Goal: Information Seeking & Learning: Learn about a topic

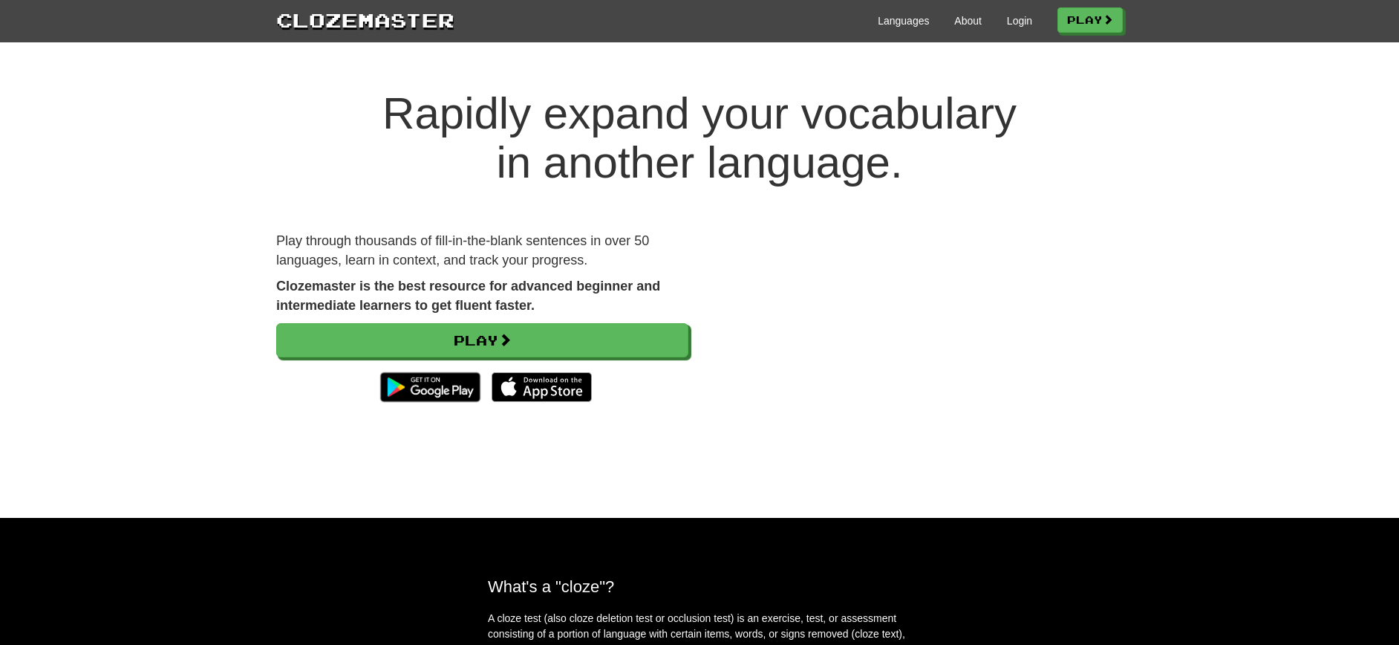
click at [1031, 19] on div "Languages About Login Play" at bounding box center [789, 19] width 669 height 27
click at [1020, 25] on link "Login" at bounding box center [1019, 20] width 25 height 15
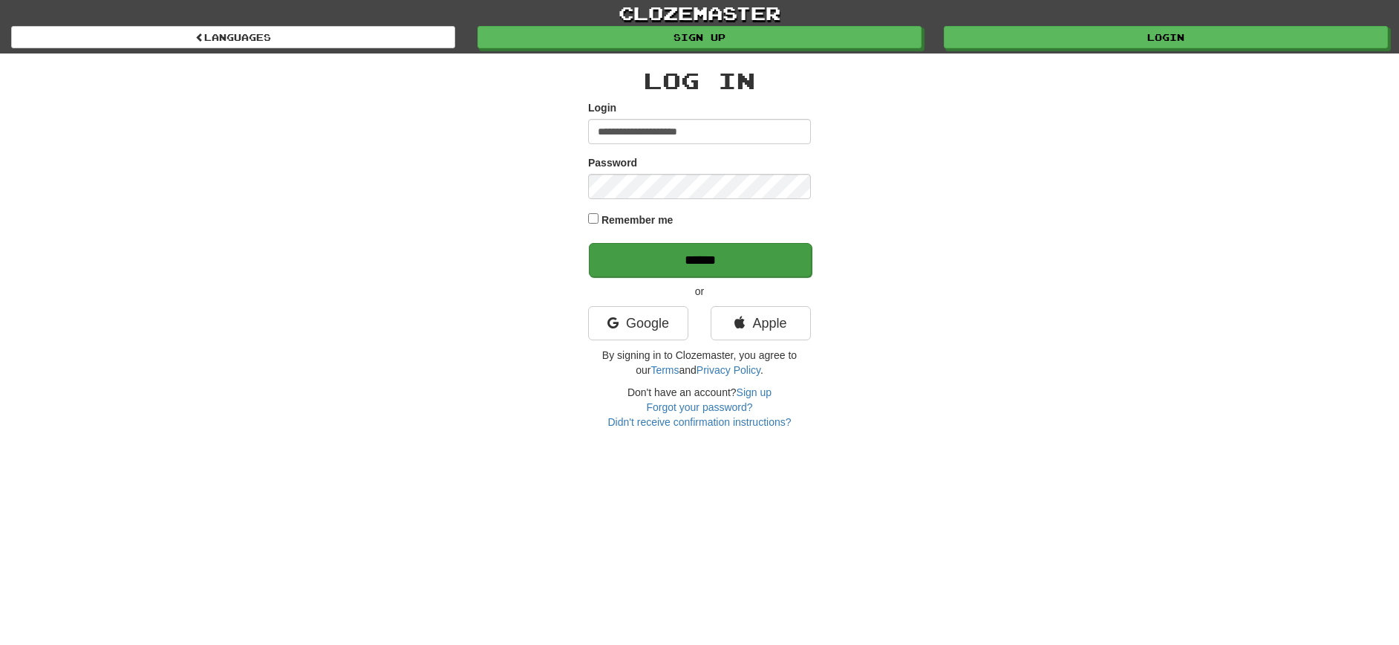
type input "**********"
click at [700, 250] on input "******" at bounding box center [700, 260] width 223 height 34
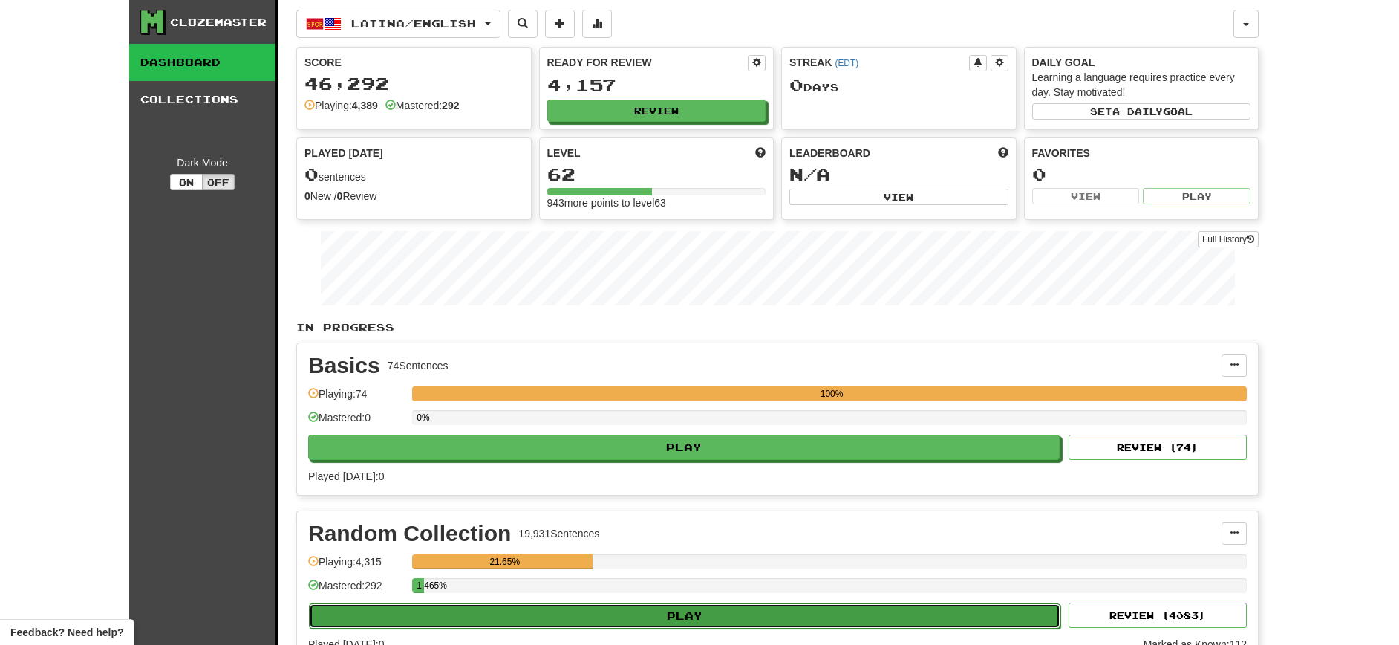
click at [654, 614] on button "Play" at bounding box center [685, 615] width 752 height 25
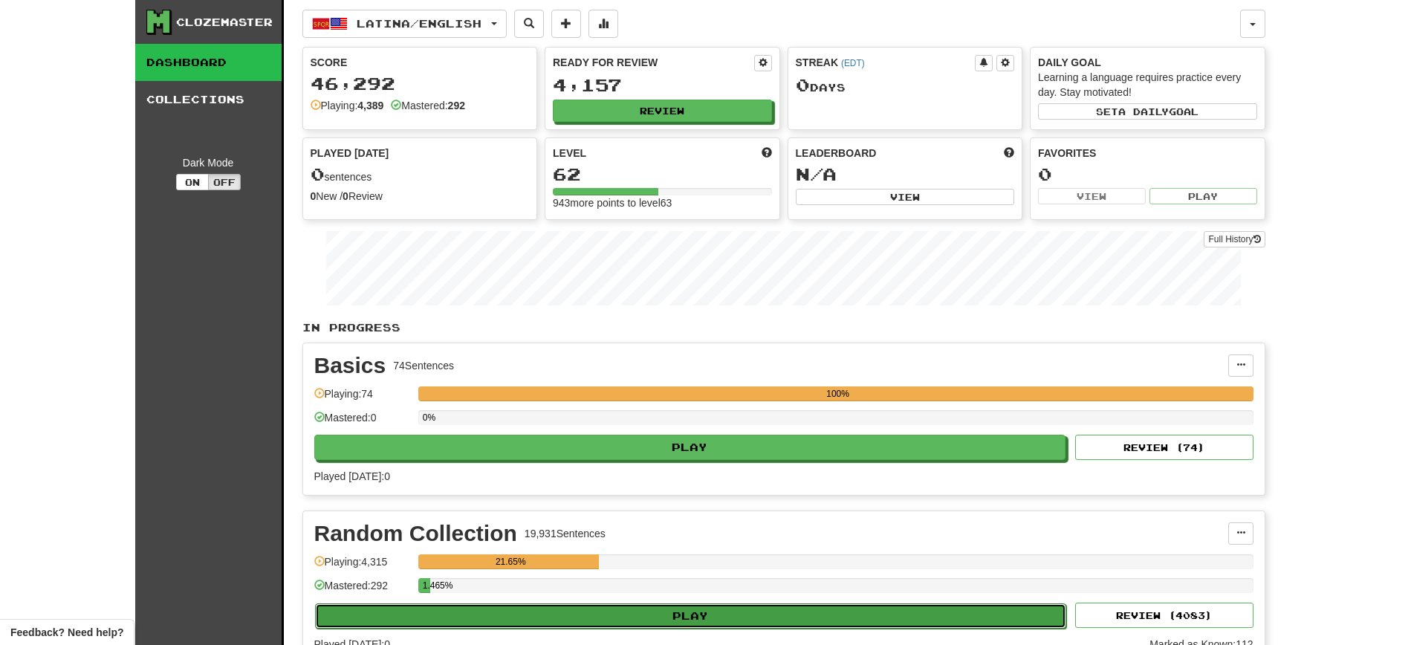
select select "**"
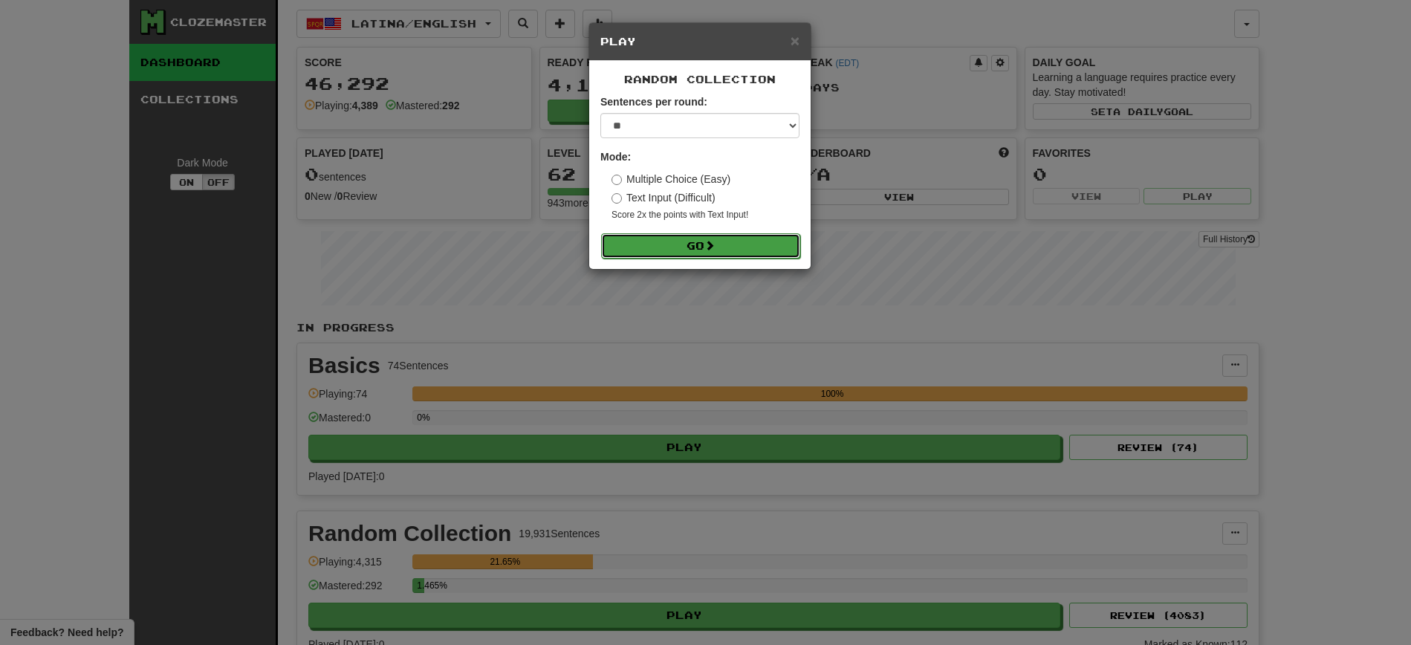
click at [683, 245] on button "Go" at bounding box center [700, 245] width 199 height 25
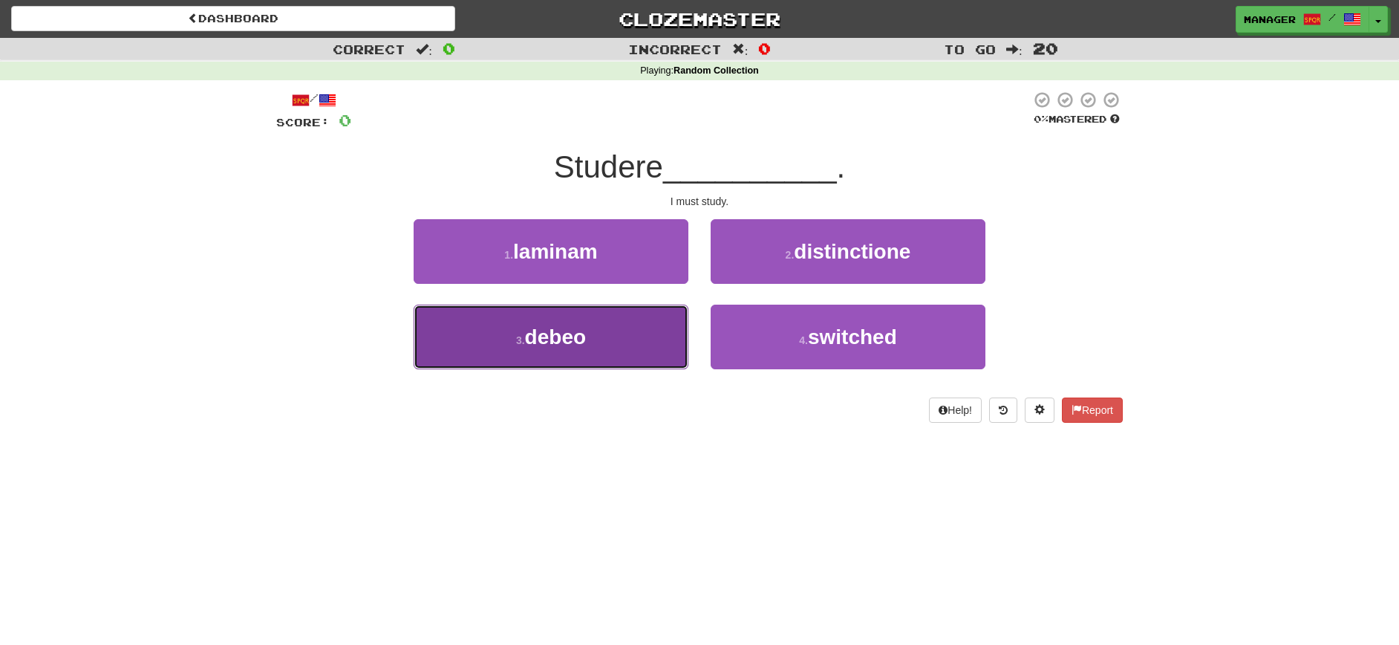
click at [584, 356] on button "3 . debeo" at bounding box center [551, 337] width 275 height 65
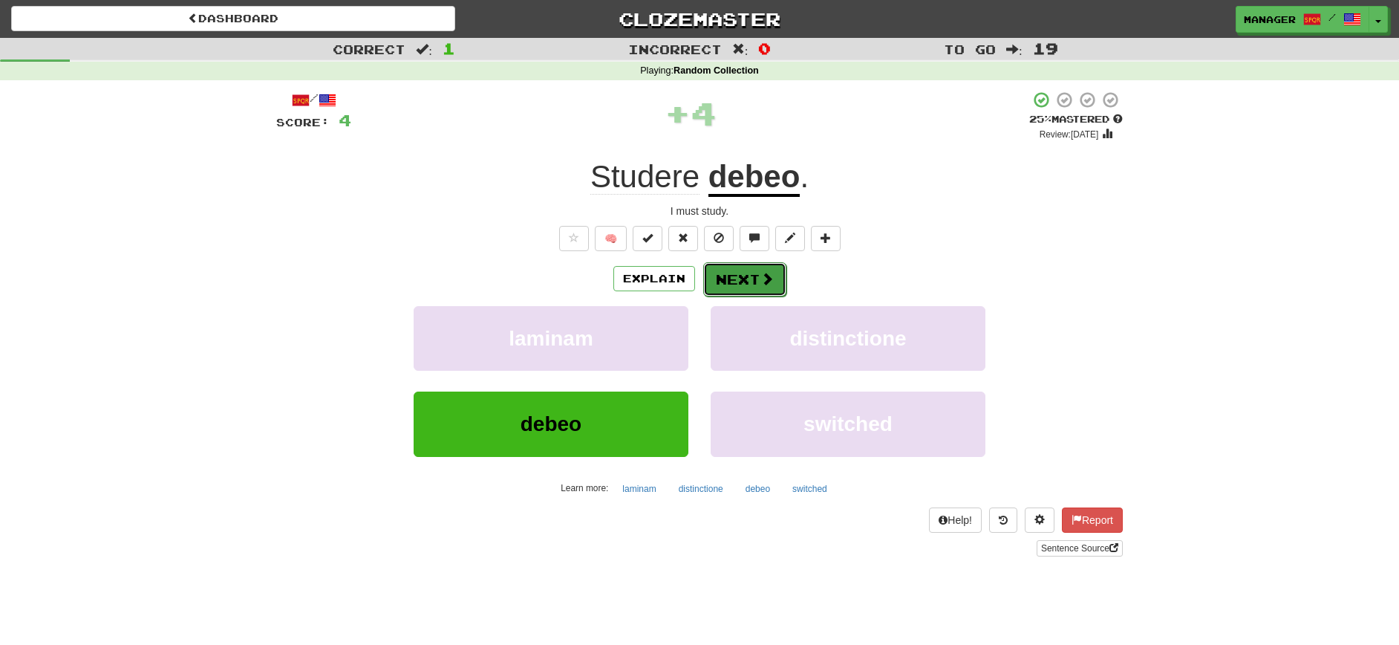
click at [739, 273] on button "Next" at bounding box center [744, 279] width 83 height 34
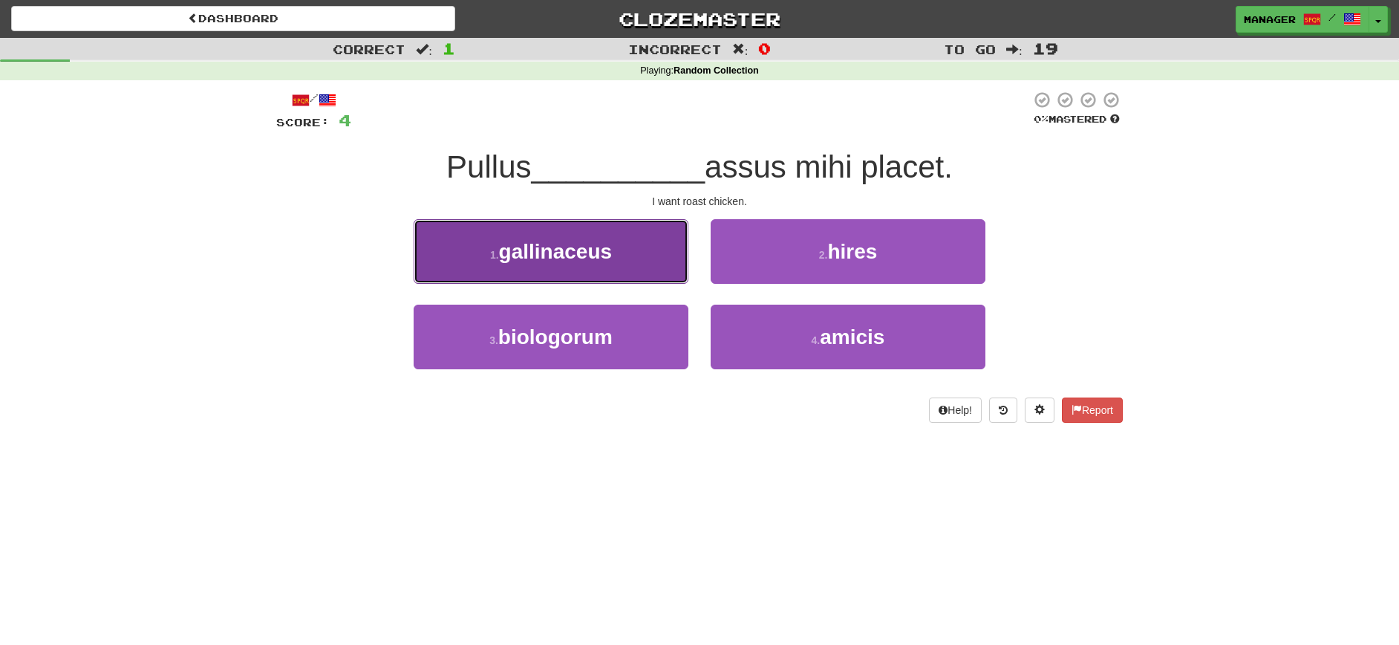
click at [543, 260] on span "gallinaceus" at bounding box center [556, 251] width 114 height 23
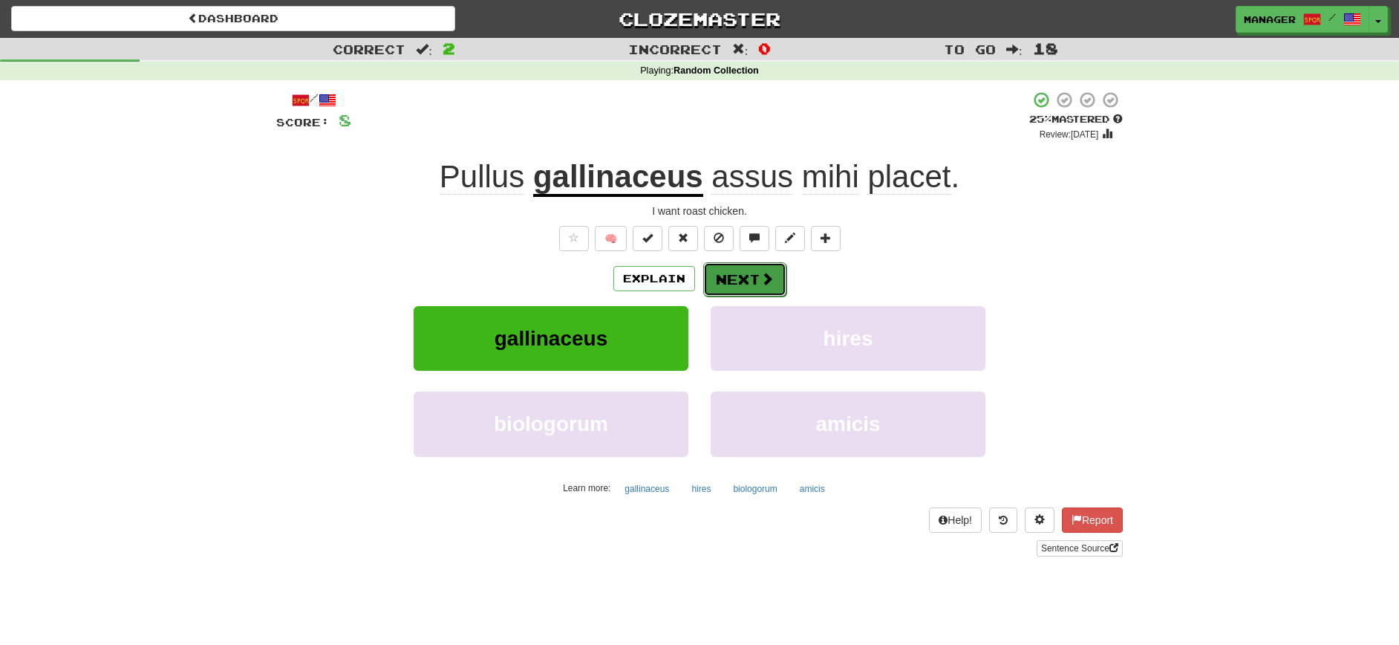
click at [747, 276] on button "Next" at bounding box center [744, 279] width 83 height 34
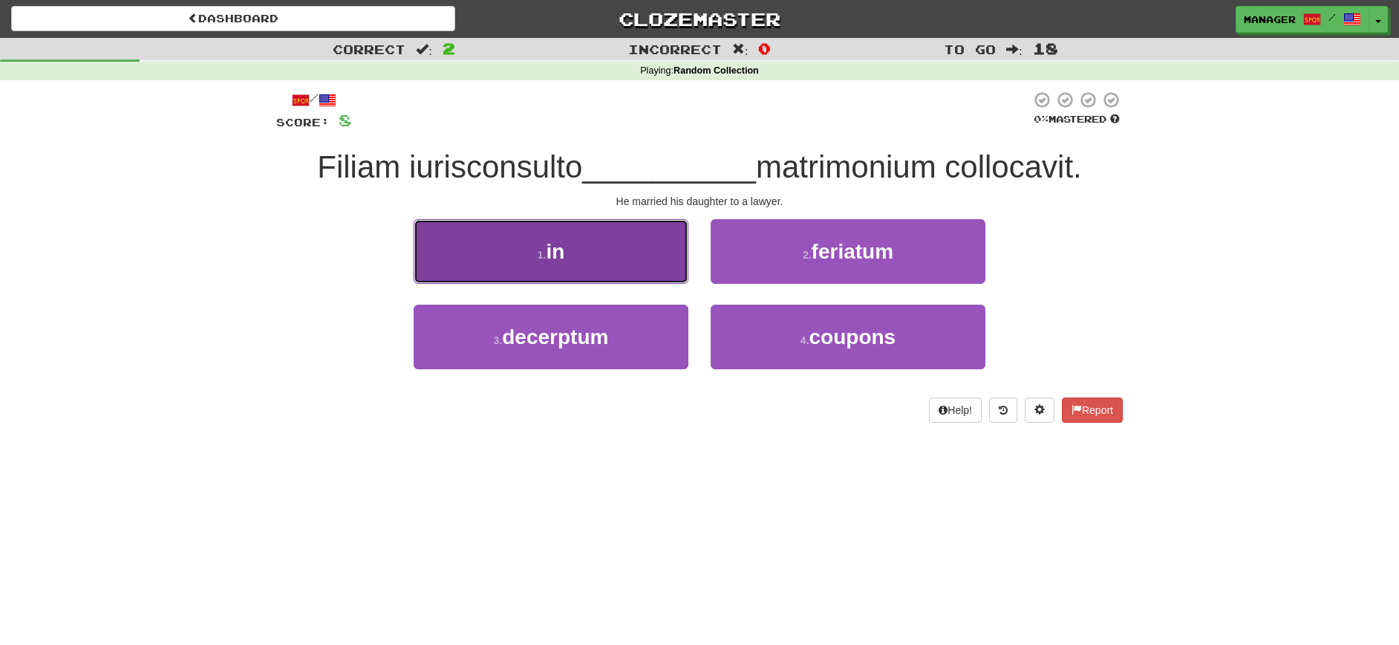
click at [622, 256] on button "1 . in" at bounding box center [551, 251] width 275 height 65
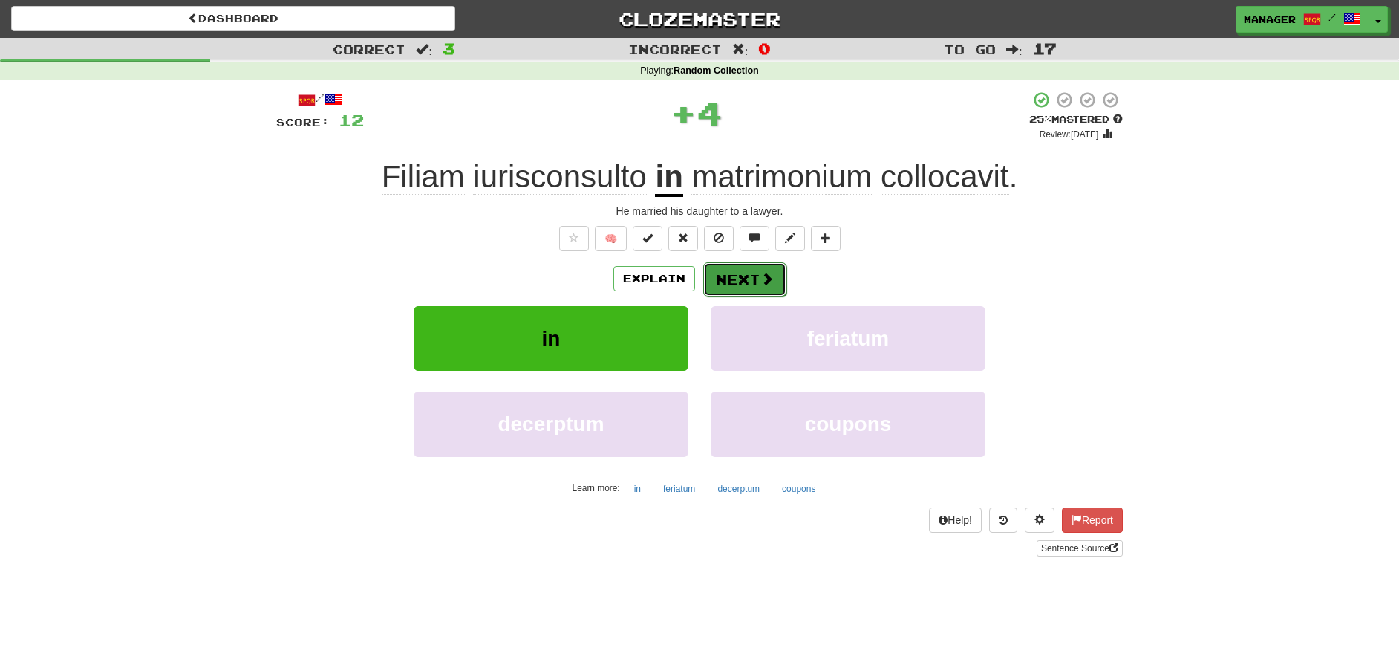
click at [739, 280] on button "Next" at bounding box center [744, 279] width 83 height 34
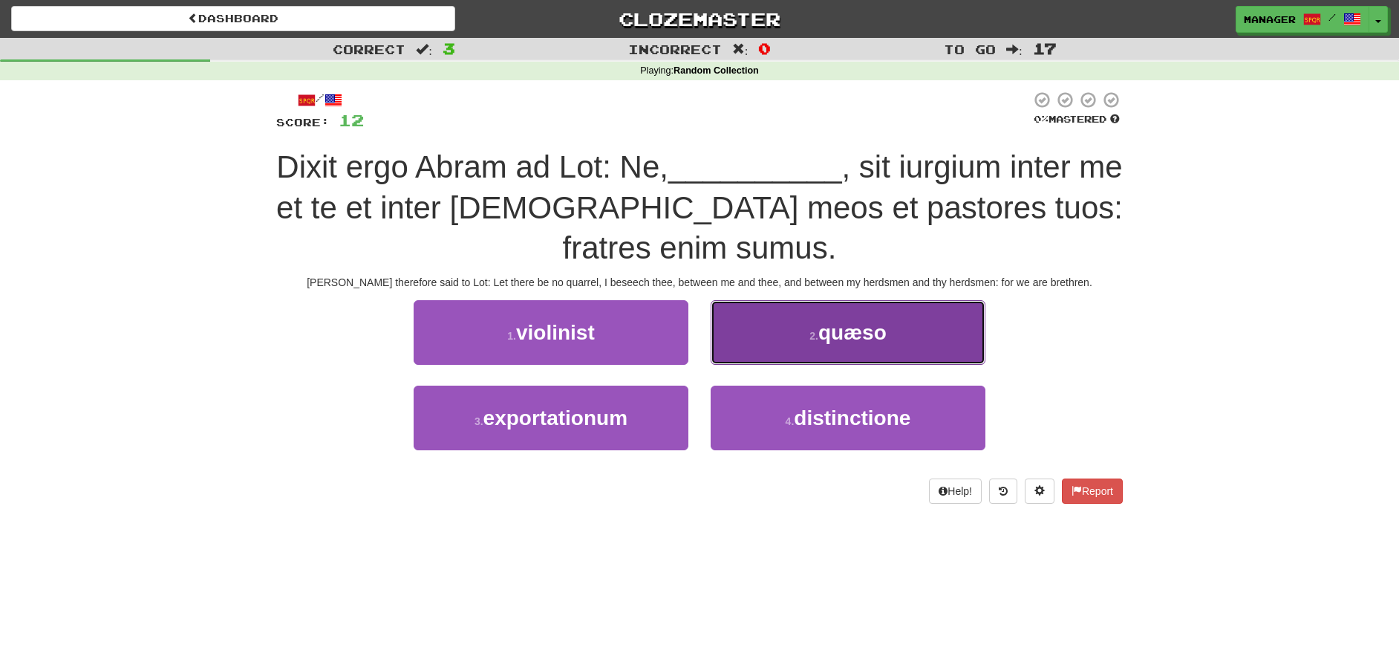
click at [804, 336] on button "2 . quæso" at bounding box center [848, 332] width 275 height 65
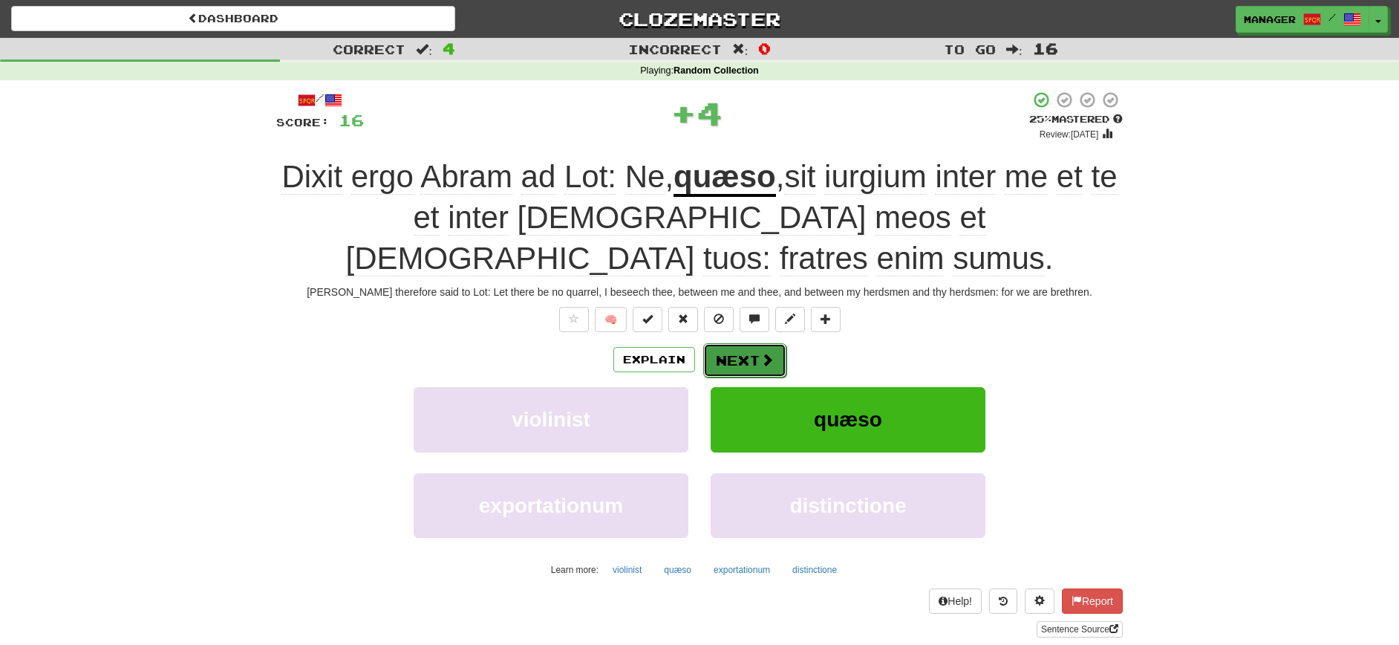
click at [749, 360] on button "Next" at bounding box center [744, 360] width 83 height 34
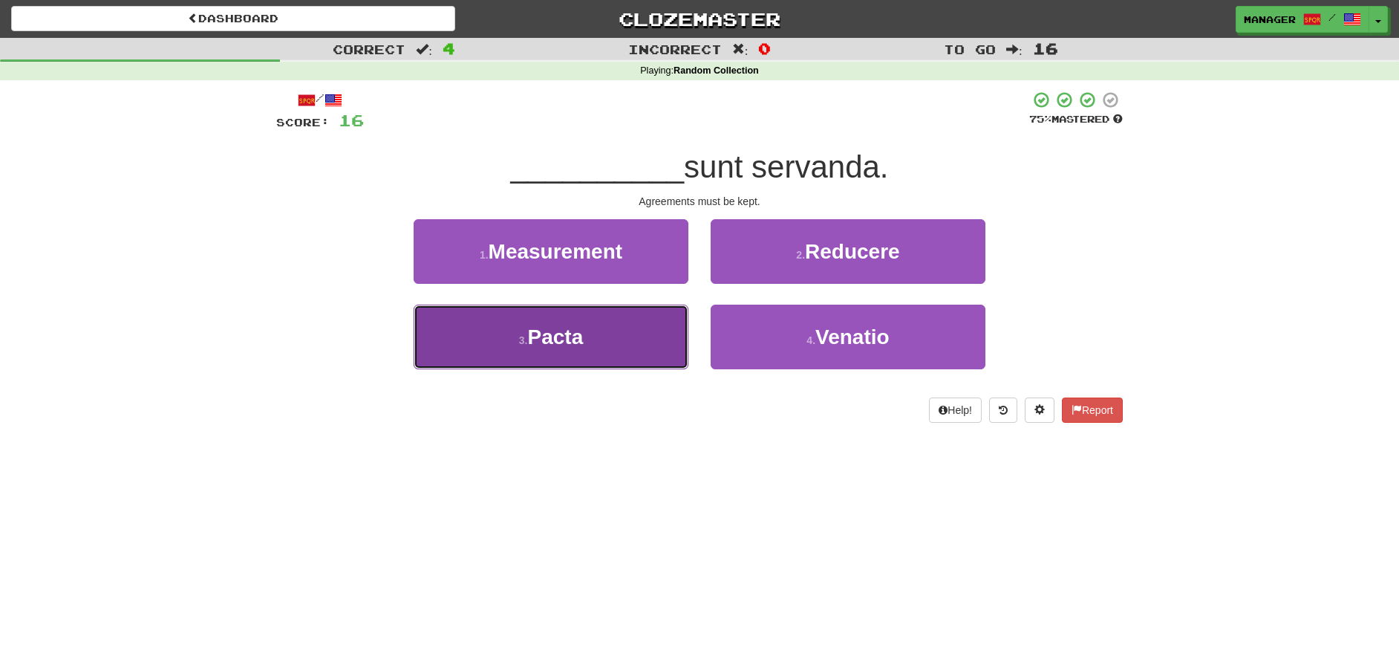
click at [588, 340] on button "3 . Pacta" at bounding box center [551, 337] width 275 height 65
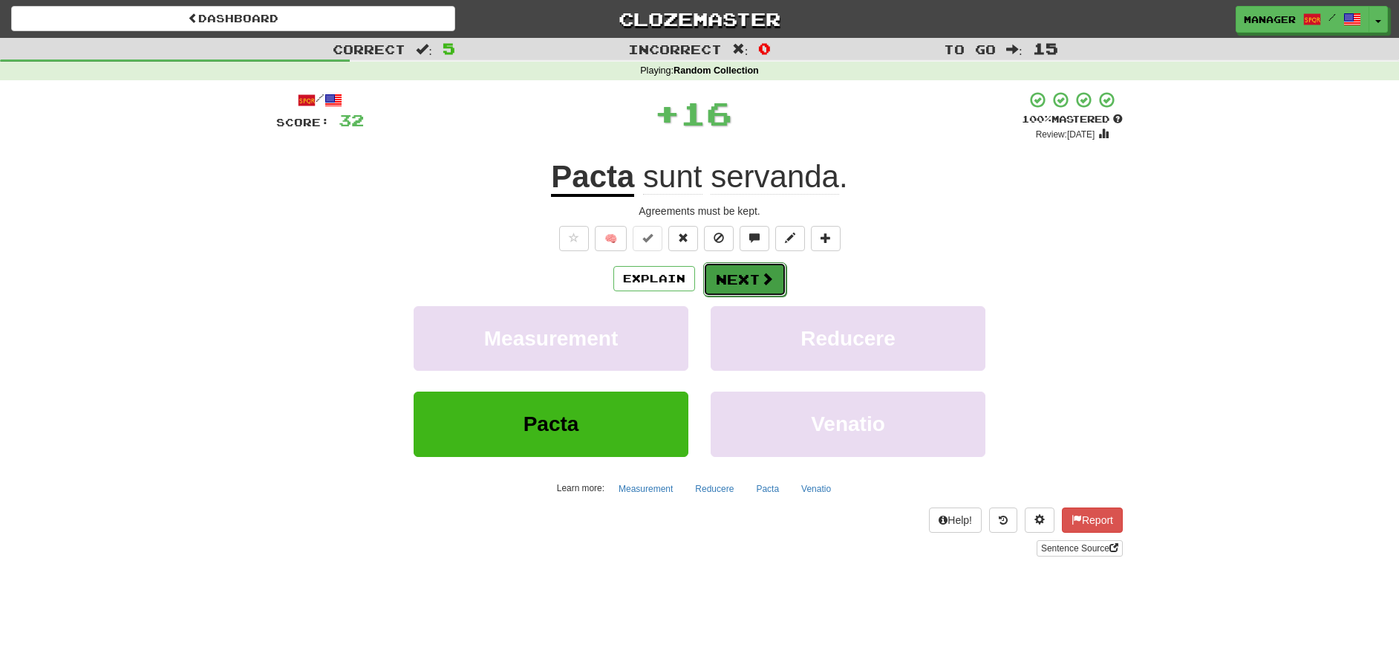
click at [746, 280] on button "Next" at bounding box center [744, 279] width 83 height 34
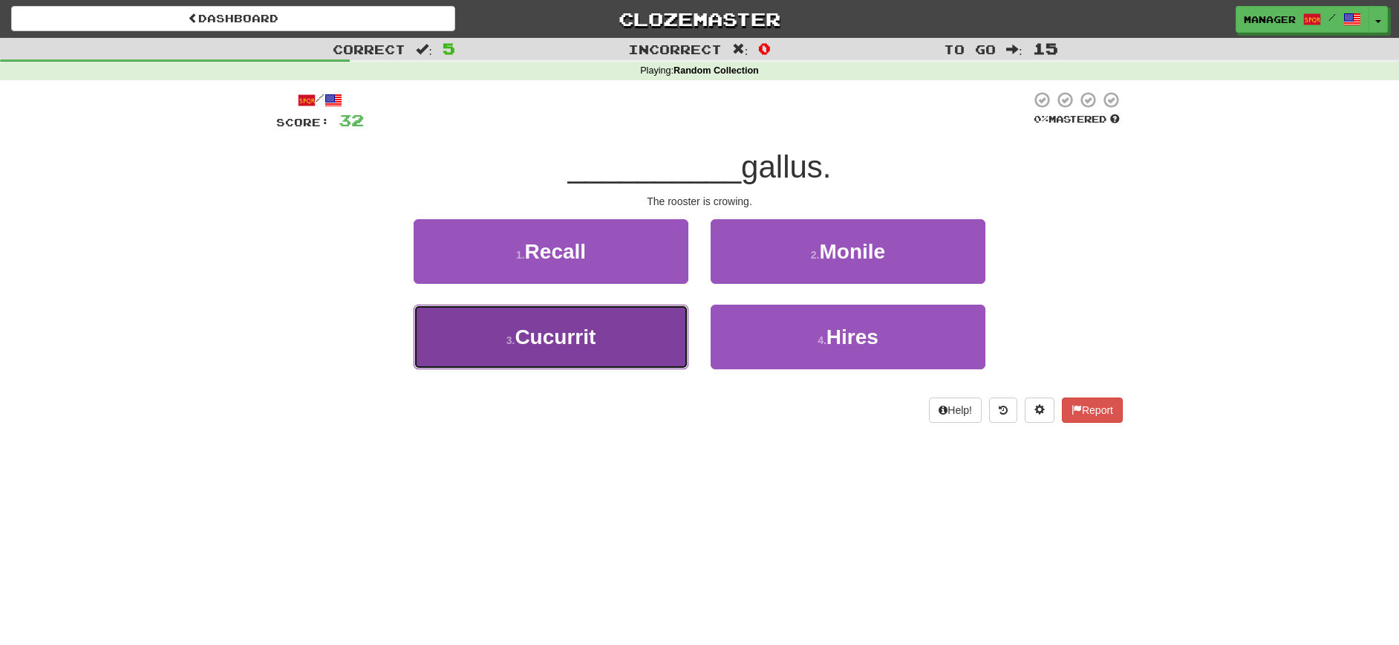
click at [586, 343] on span "Cucurrit" at bounding box center [555, 336] width 81 height 23
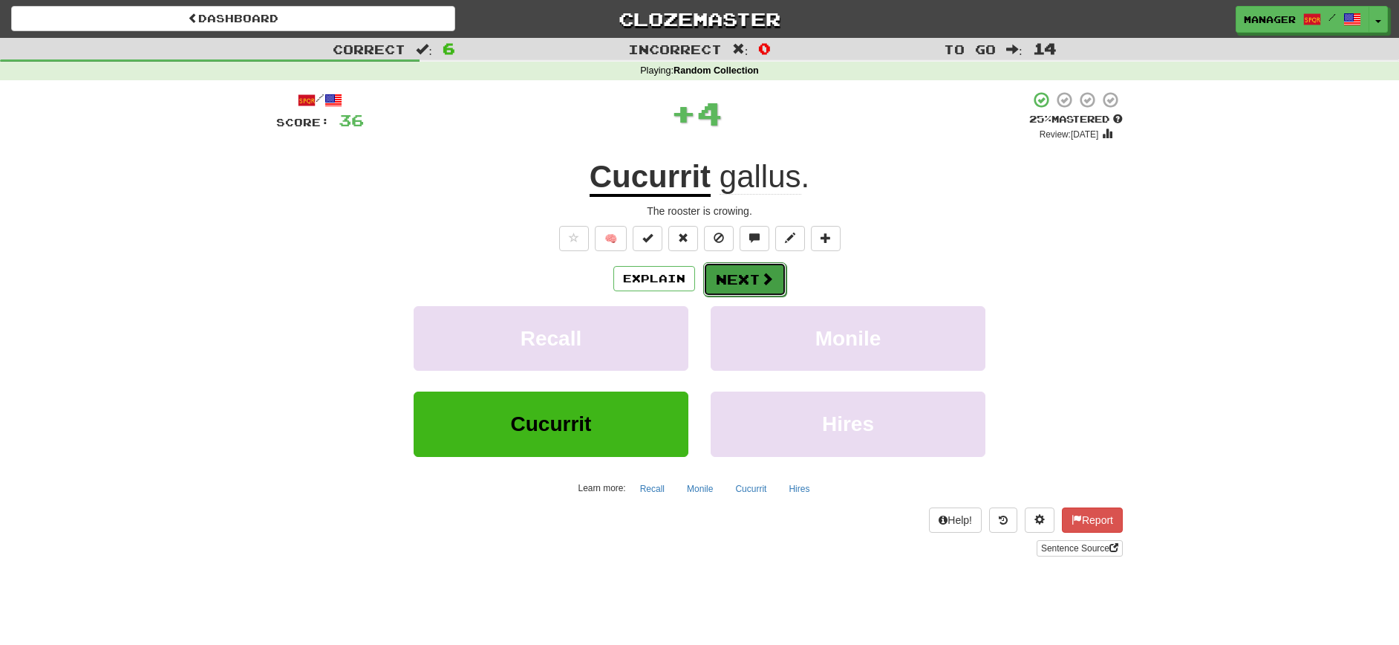
click at [738, 284] on button "Next" at bounding box center [744, 279] width 83 height 34
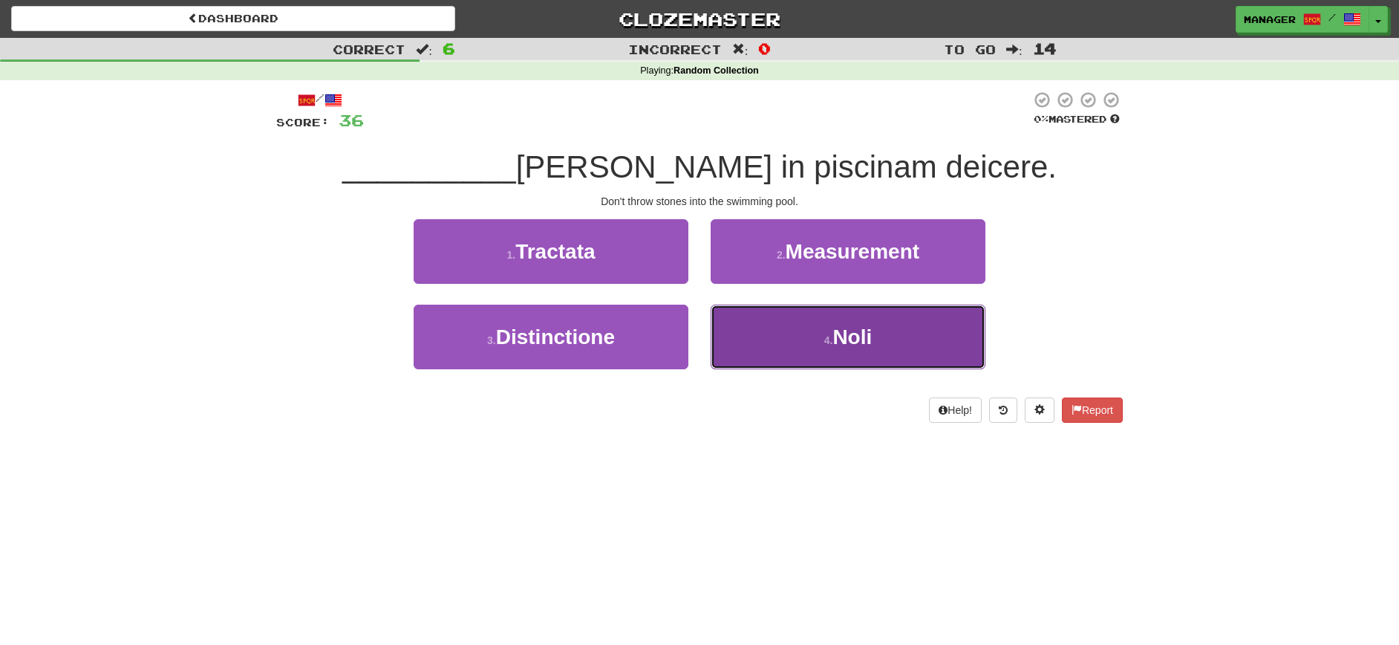
click at [866, 341] on span "Noli" at bounding box center [852, 336] width 39 height 23
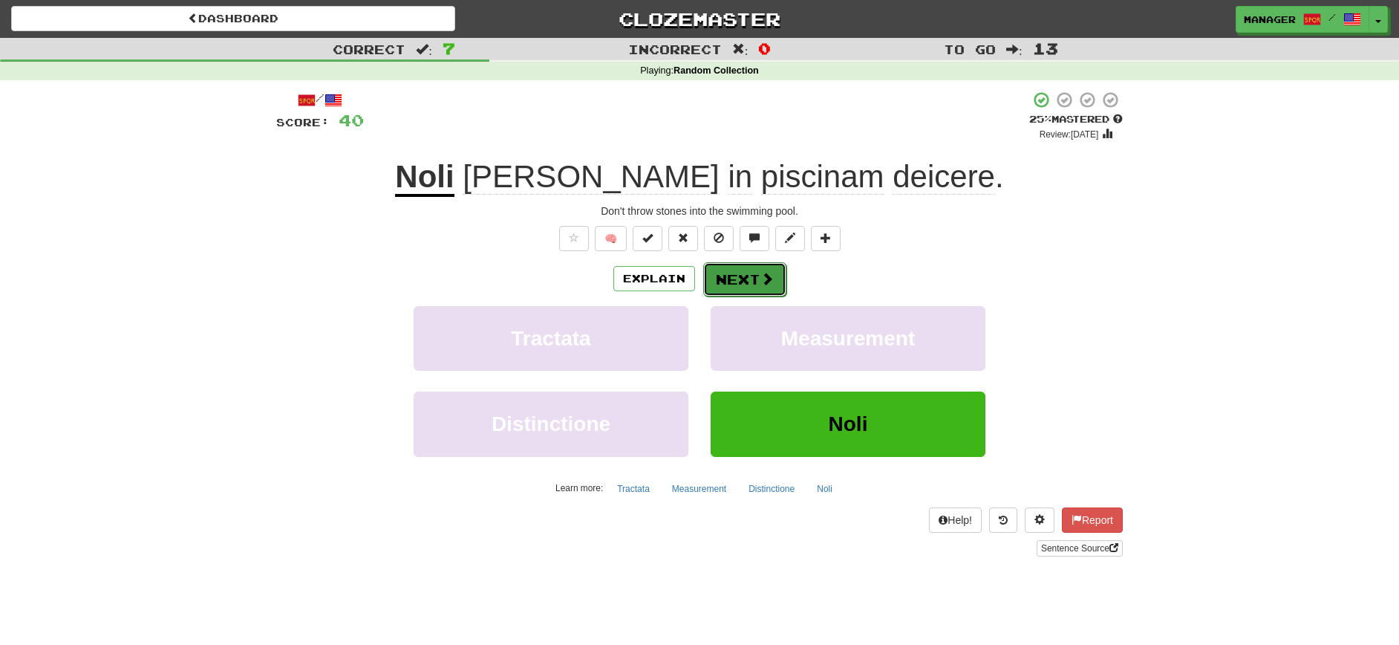
click at [749, 281] on button "Next" at bounding box center [744, 279] width 83 height 34
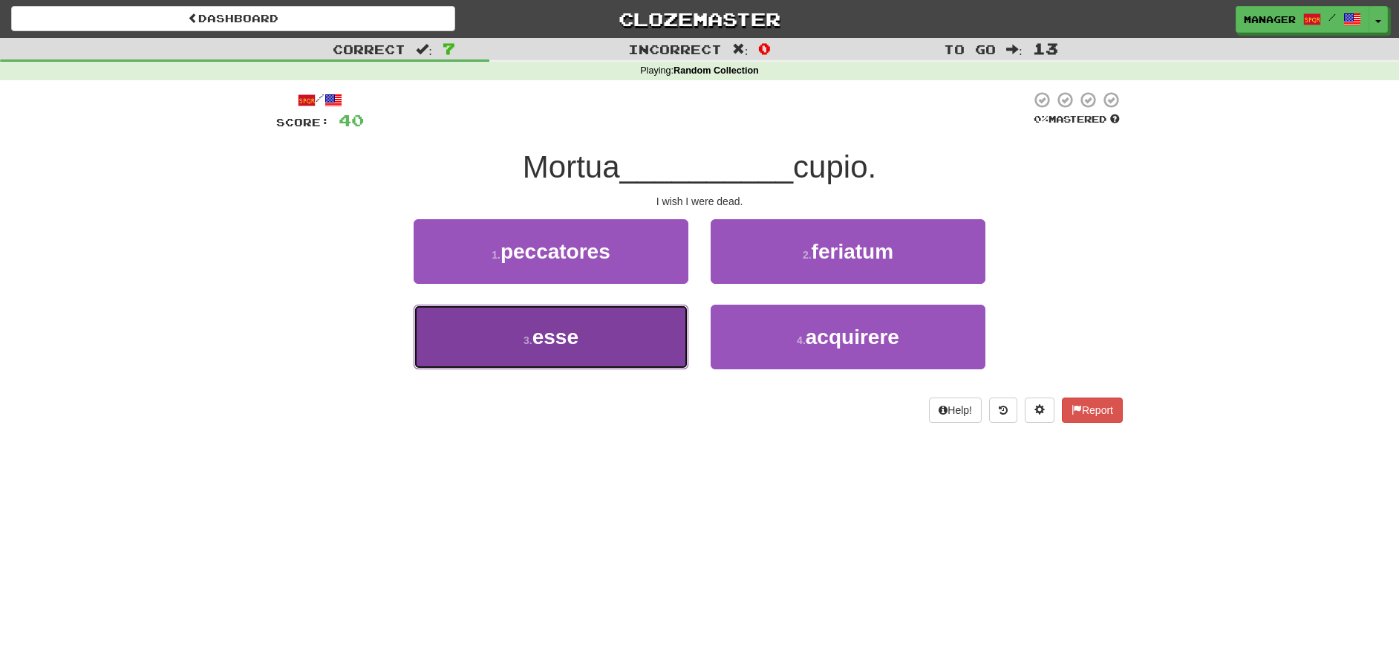
click at [613, 342] on button "3 . esse" at bounding box center [551, 337] width 275 height 65
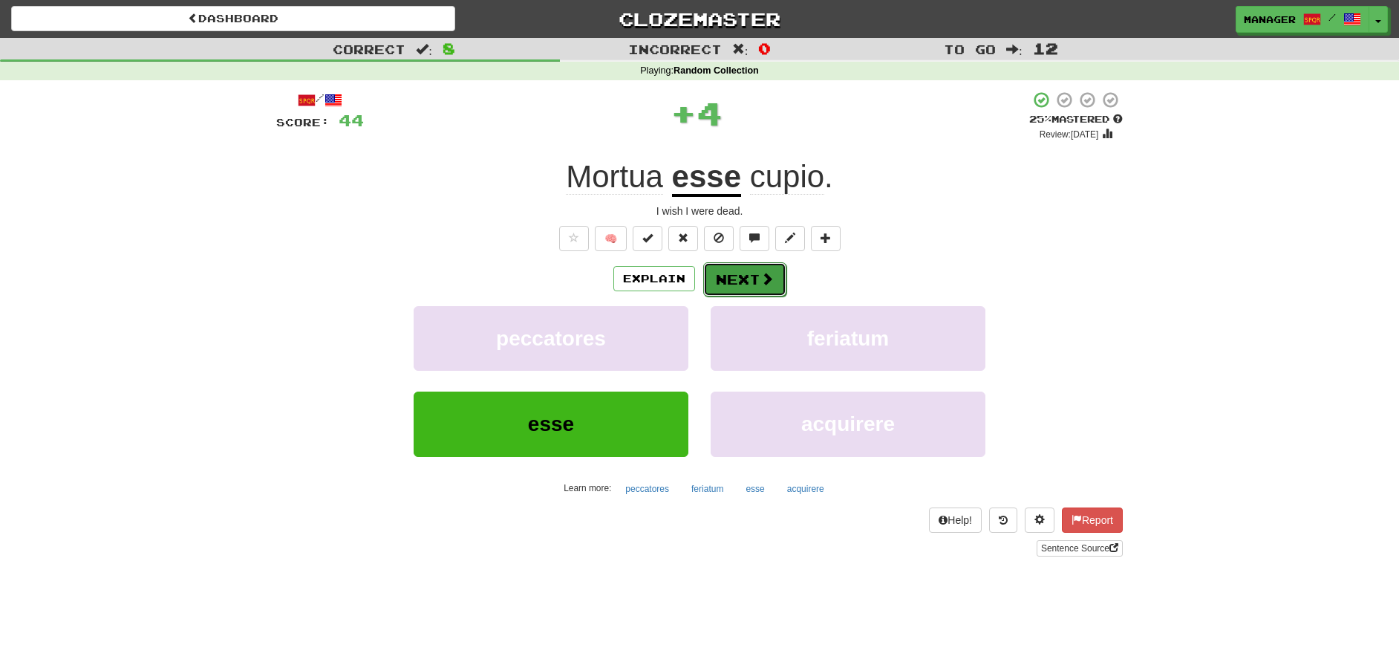
click at [739, 274] on button "Next" at bounding box center [744, 279] width 83 height 34
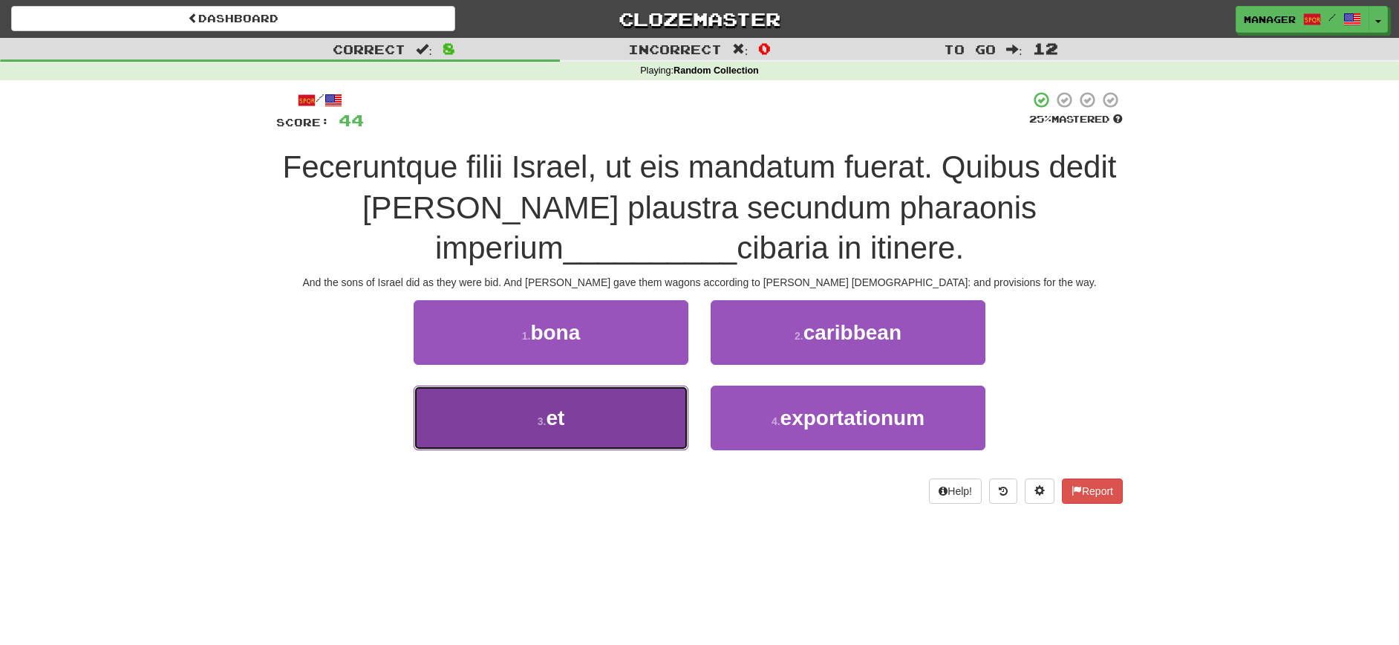
click at [559, 418] on span "et" at bounding box center [555, 417] width 19 height 23
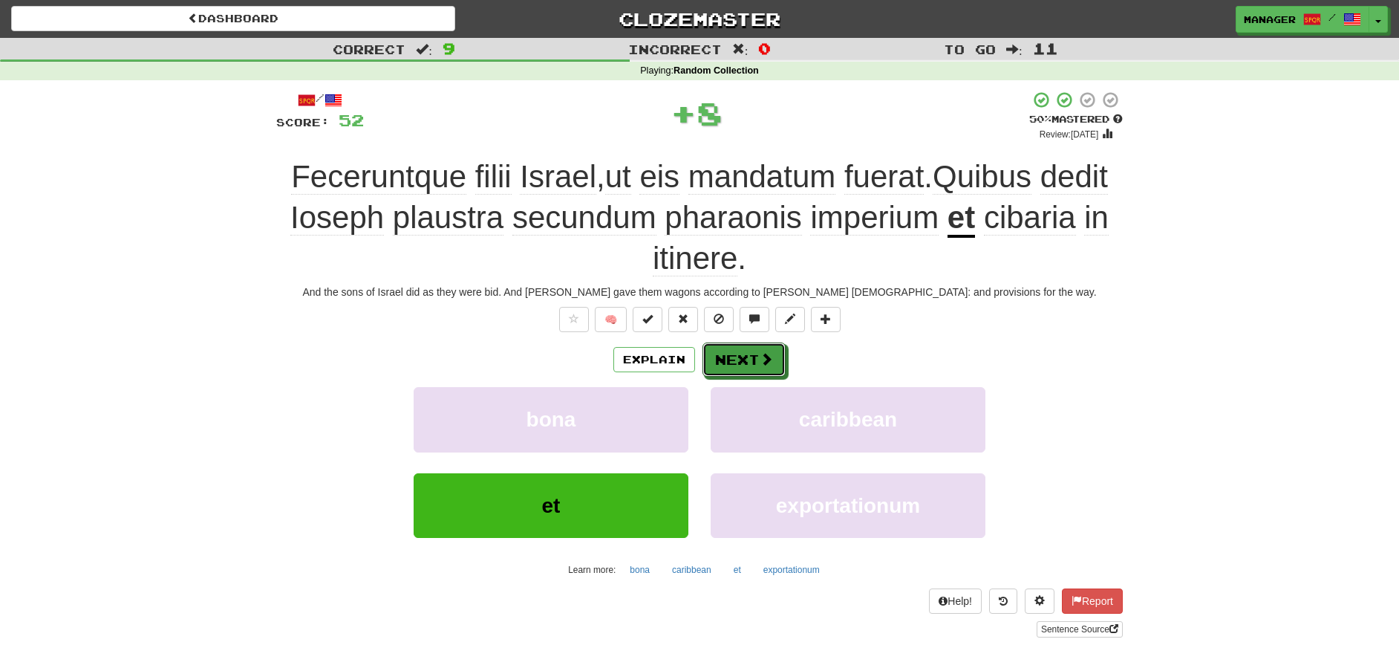
click at [749, 359] on button "Next" at bounding box center [744, 359] width 83 height 34
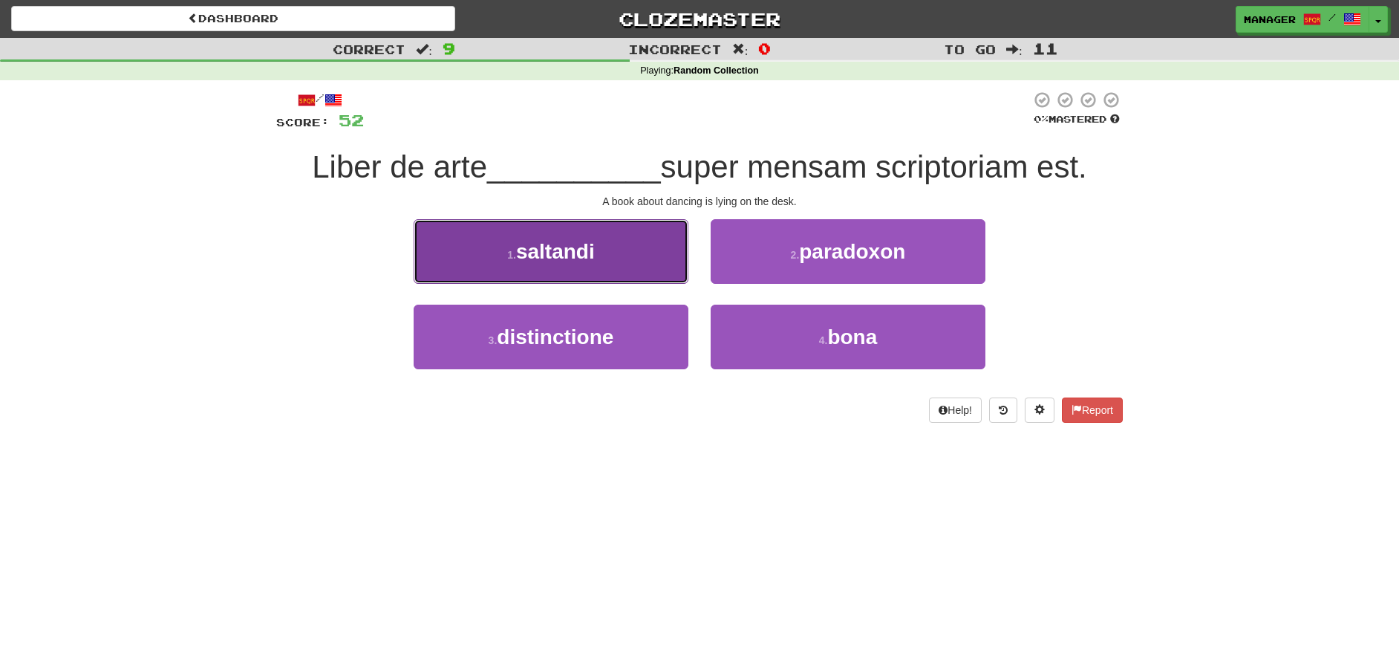
click at [591, 261] on span "saltandi" at bounding box center [555, 251] width 79 height 23
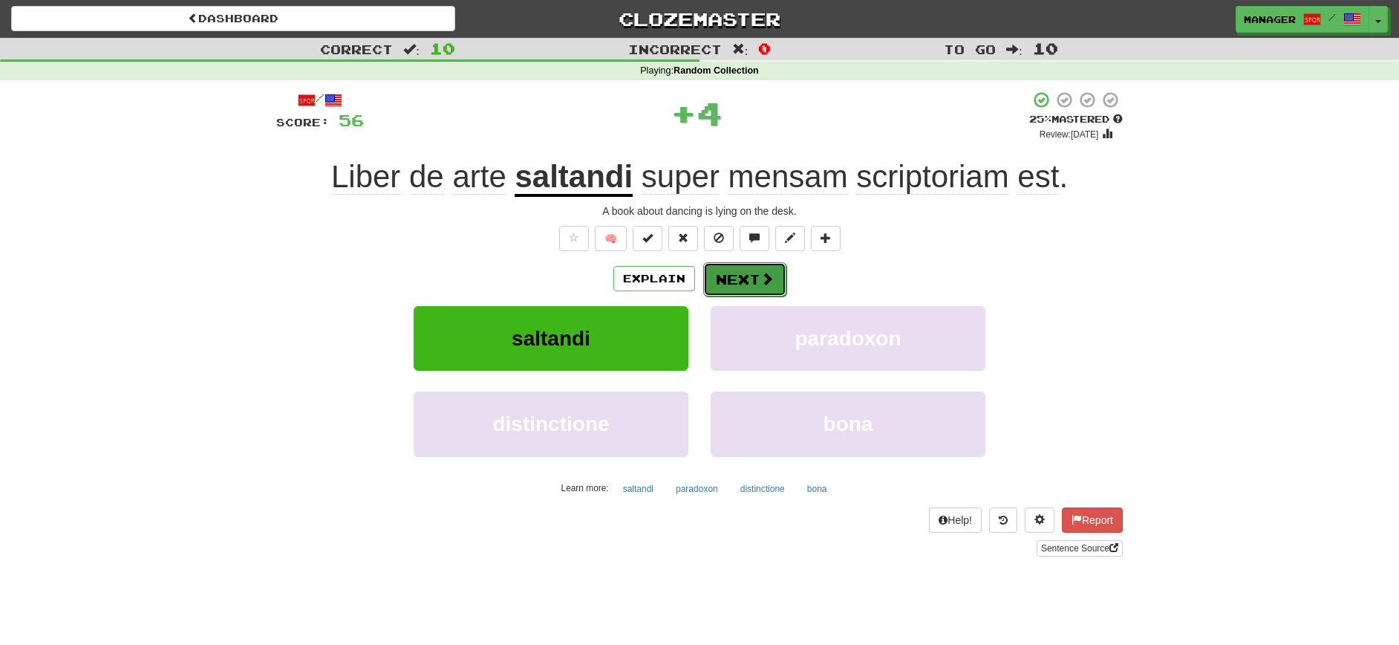
click at [748, 275] on button "Next" at bounding box center [744, 279] width 83 height 34
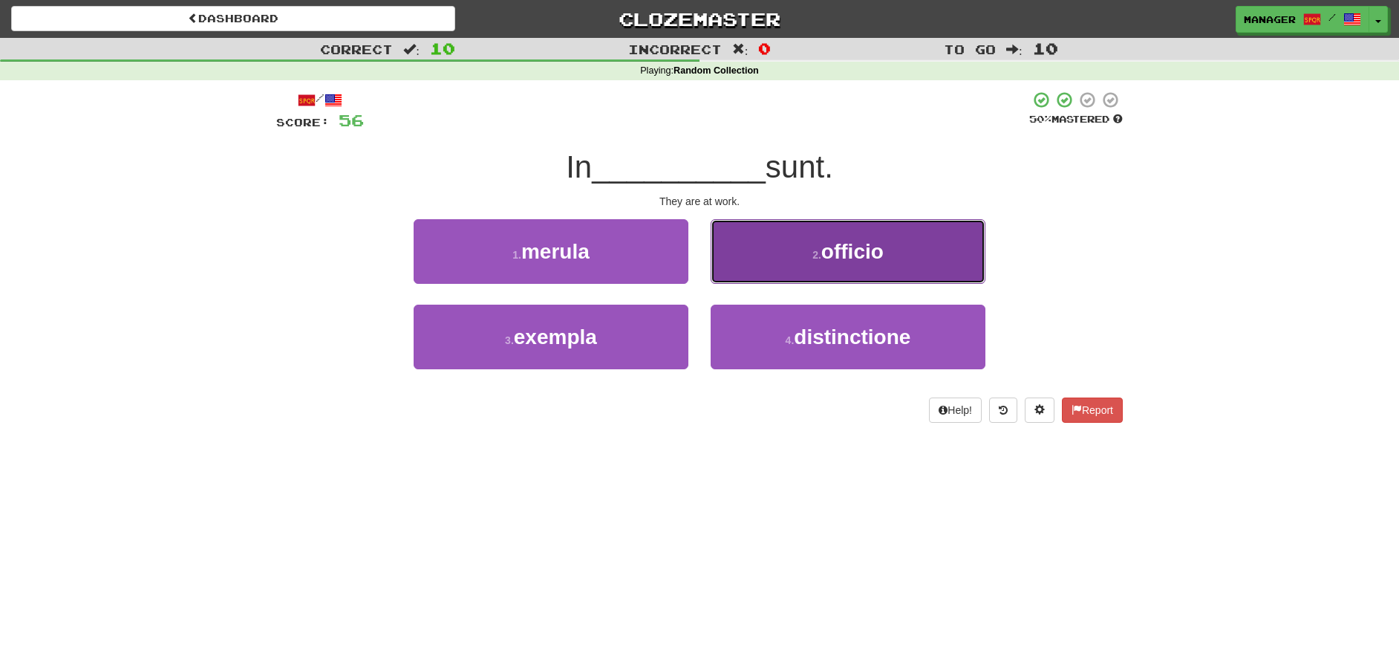
click at [840, 253] on span "officio" at bounding box center [853, 251] width 62 height 23
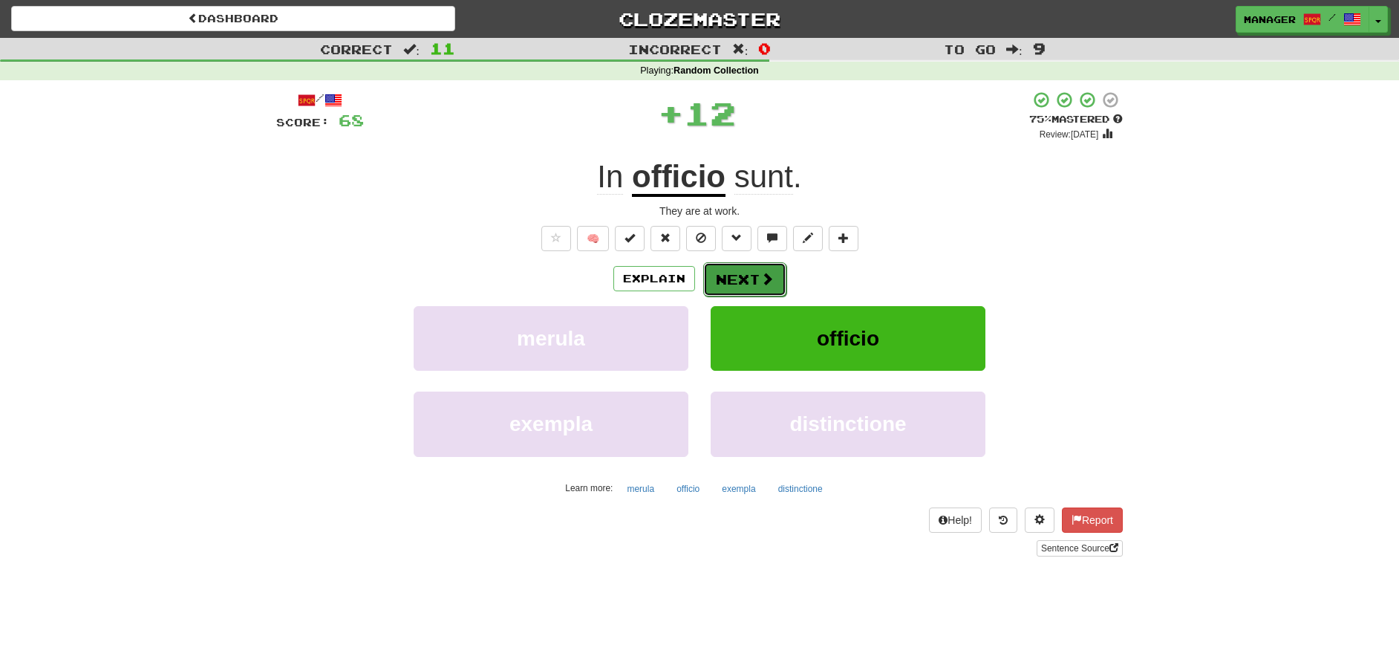
click at [755, 277] on button "Next" at bounding box center [744, 279] width 83 height 34
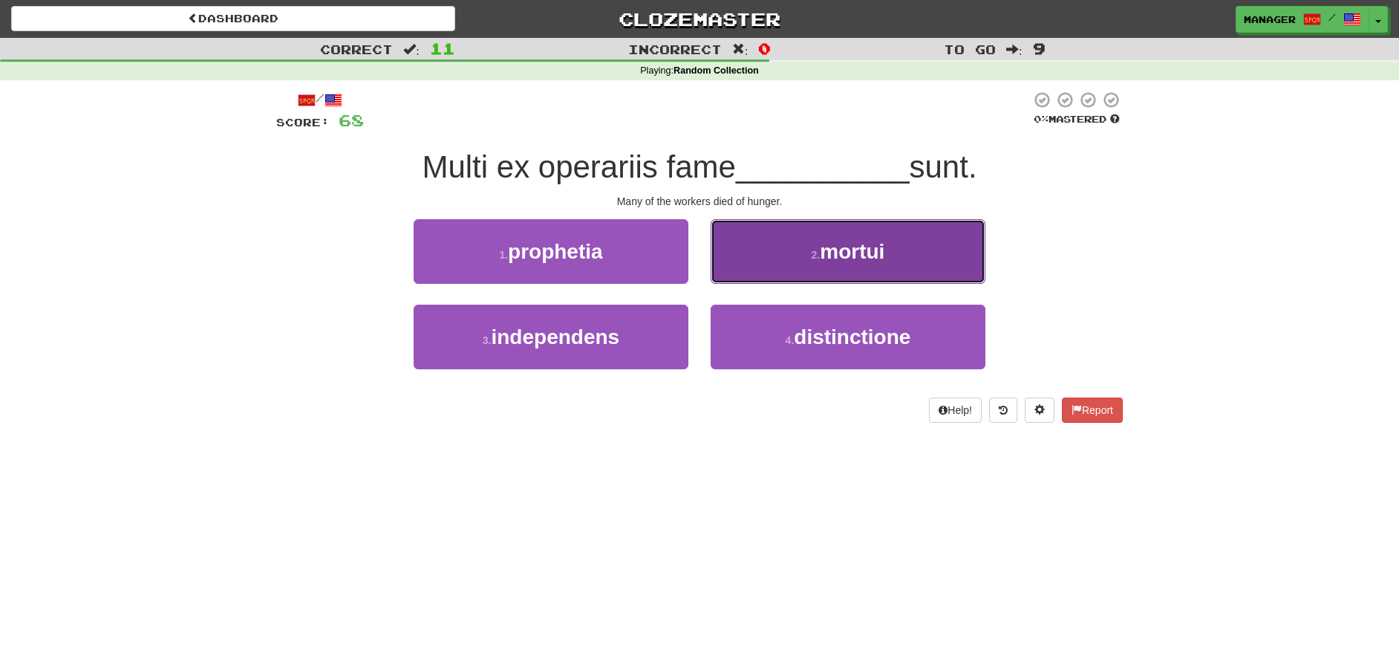
click at [852, 257] on span "mortui" at bounding box center [852, 251] width 65 height 23
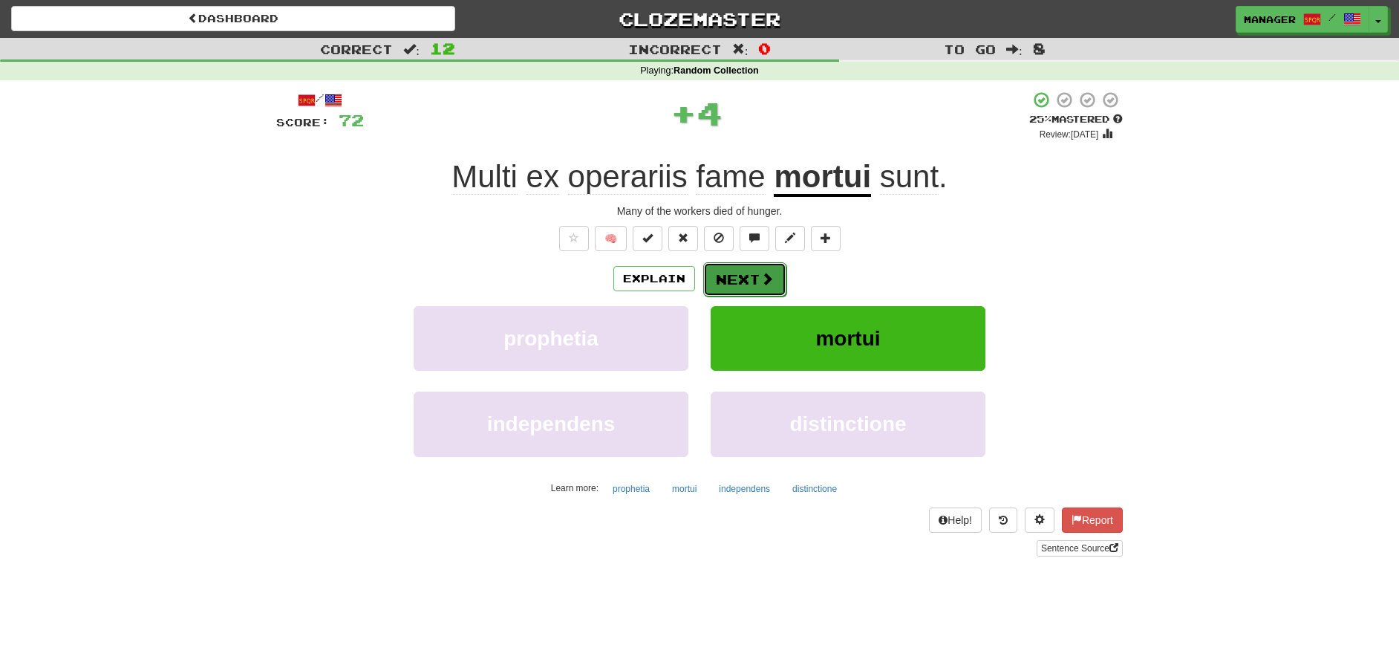
click at [749, 272] on button "Next" at bounding box center [744, 279] width 83 height 34
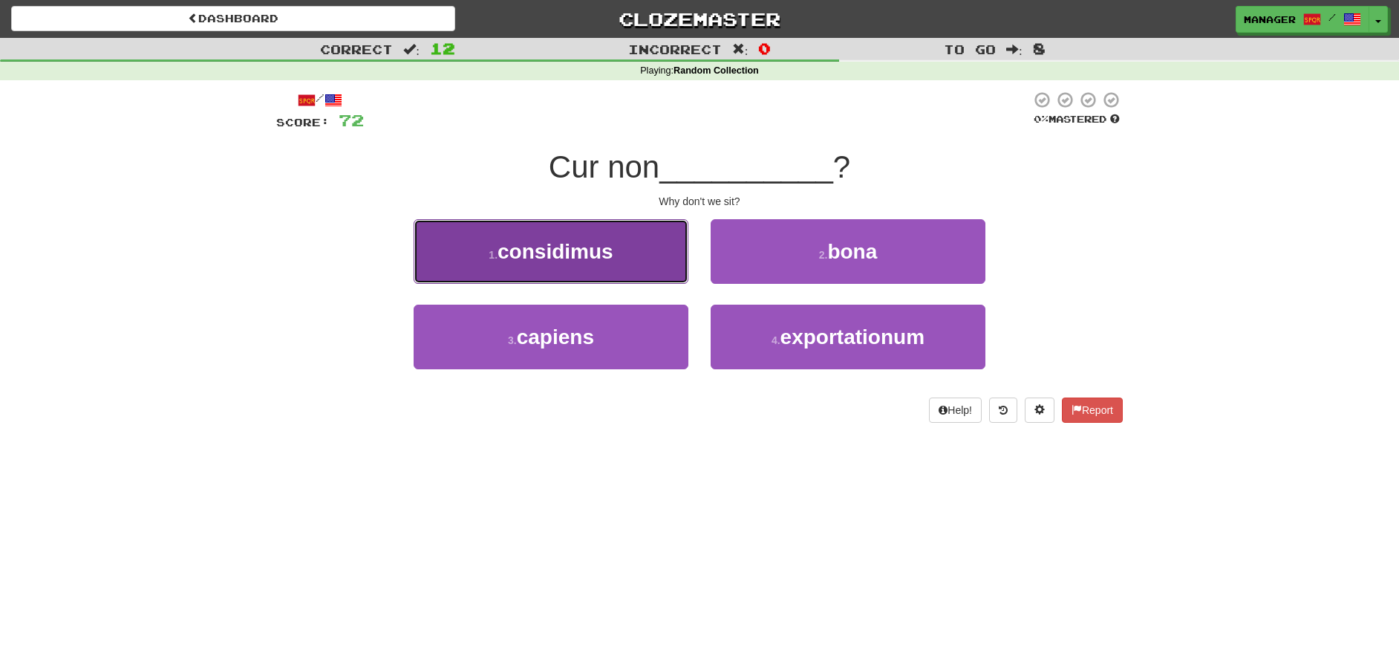
click at [606, 263] on span "considimus" at bounding box center [556, 251] width 116 height 23
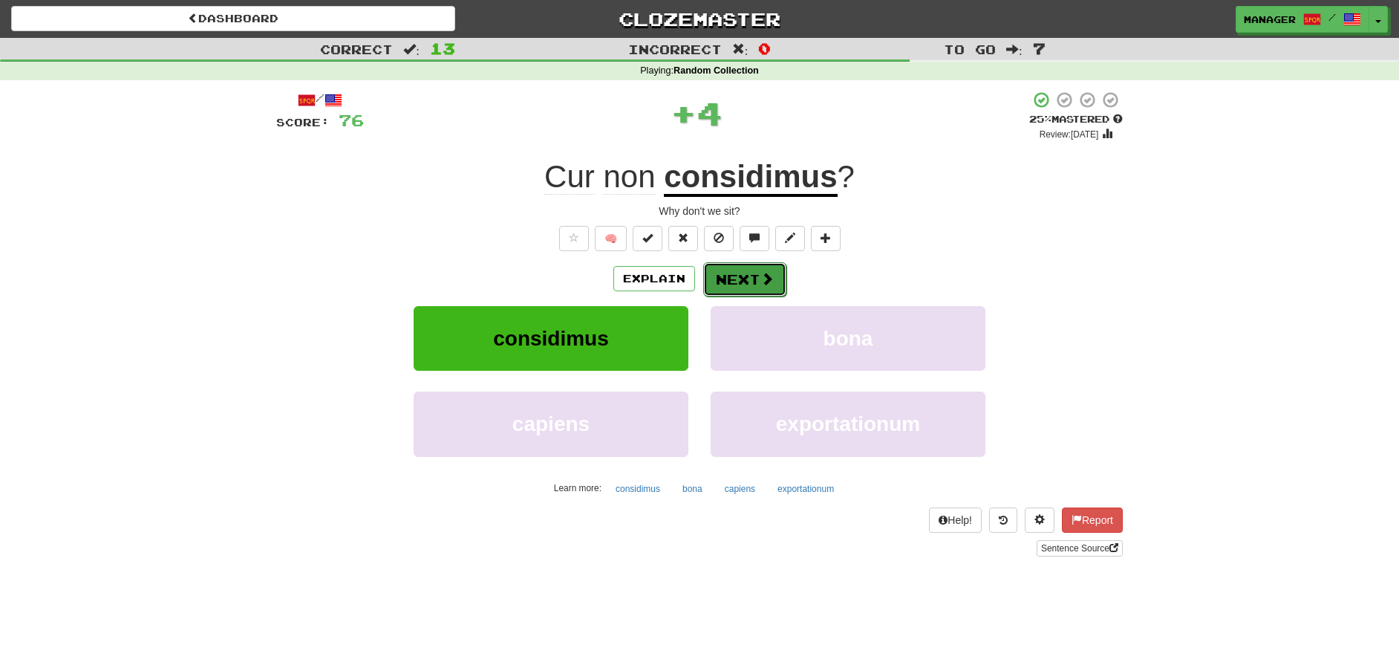
click at [775, 276] on button "Next" at bounding box center [744, 279] width 83 height 34
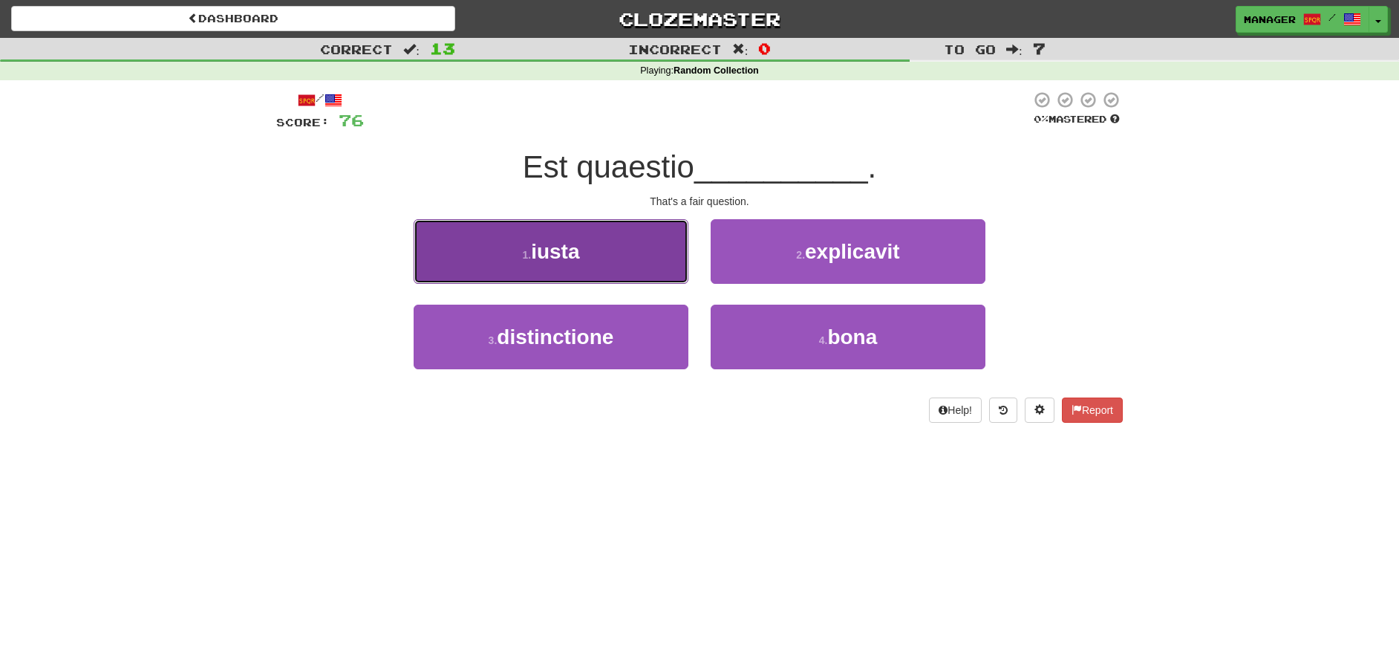
click at [590, 265] on button "1 . iusta" at bounding box center [551, 251] width 275 height 65
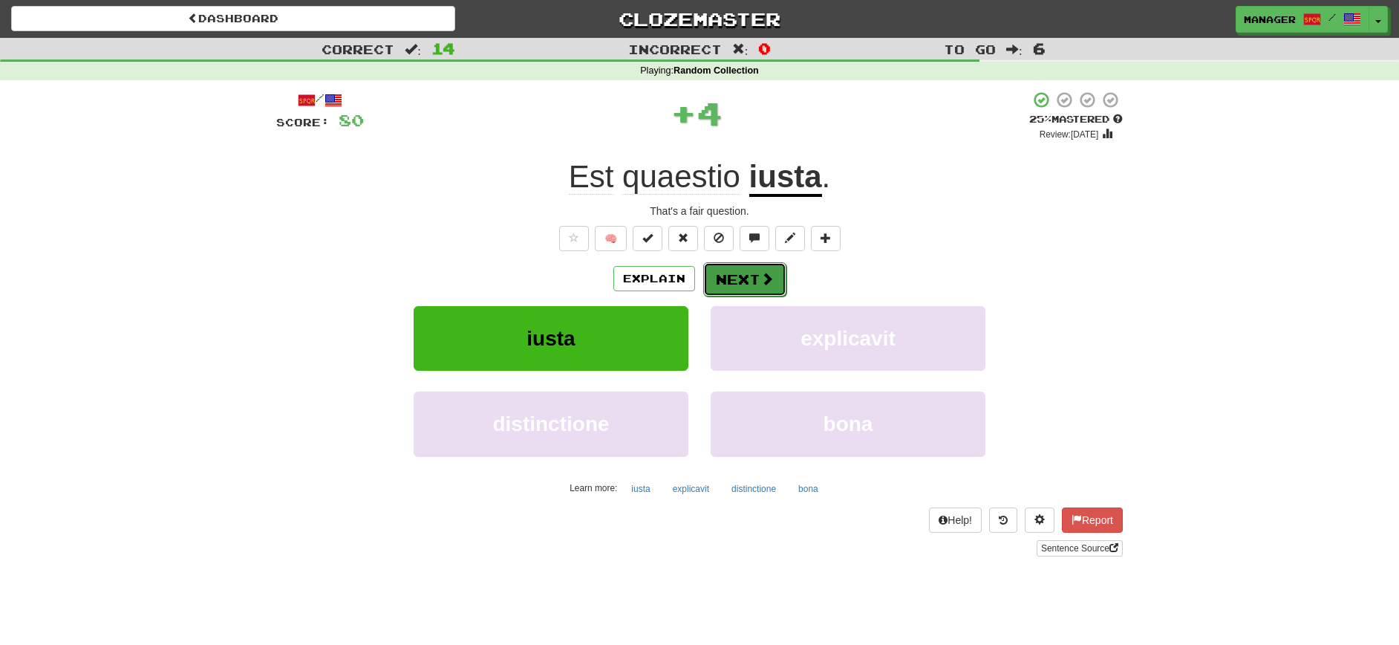
click at [732, 272] on button "Next" at bounding box center [744, 279] width 83 height 34
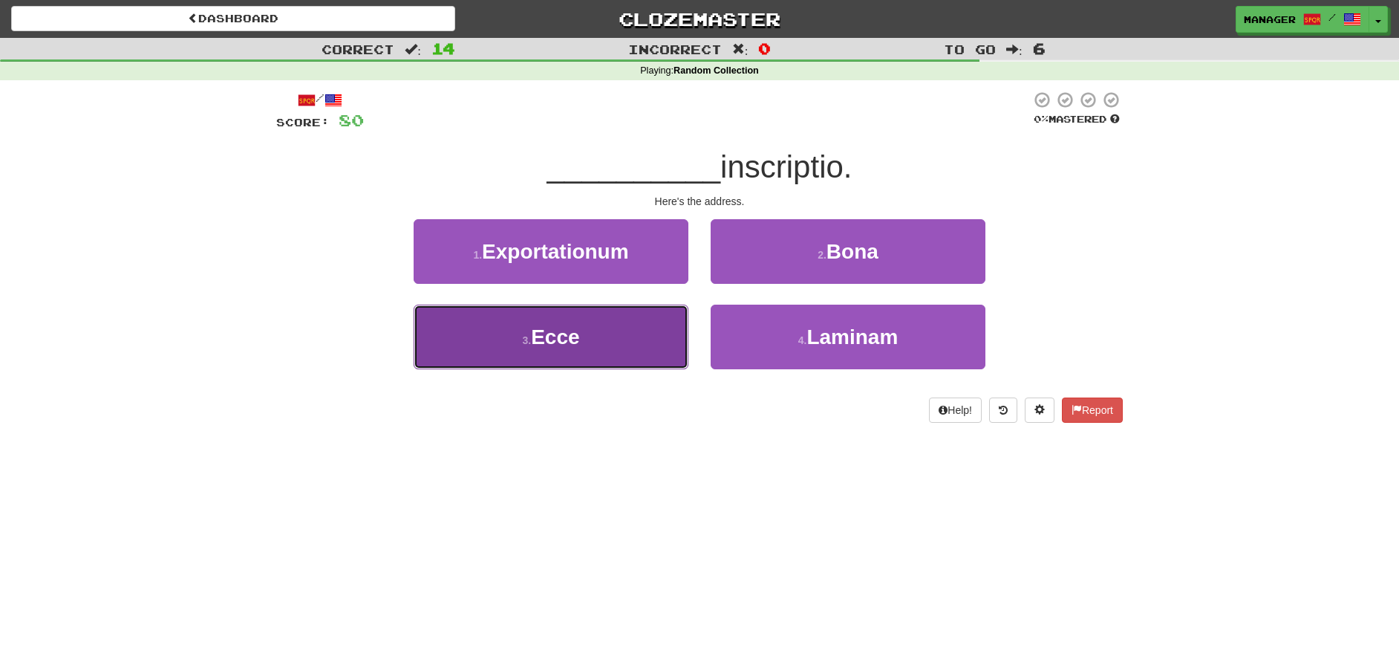
click at [587, 361] on button "3 . Ecce" at bounding box center [551, 337] width 275 height 65
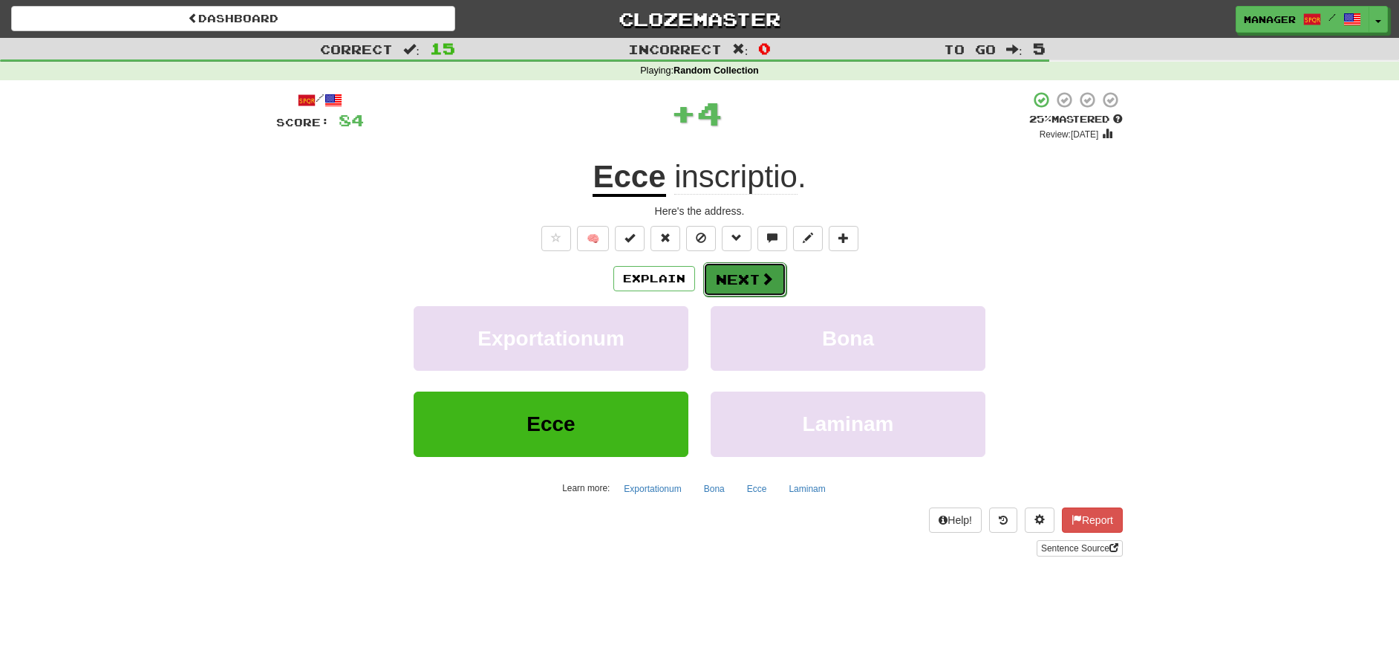
click at [749, 277] on button "Next" at bounding box center [744, 279] width 83 height 34
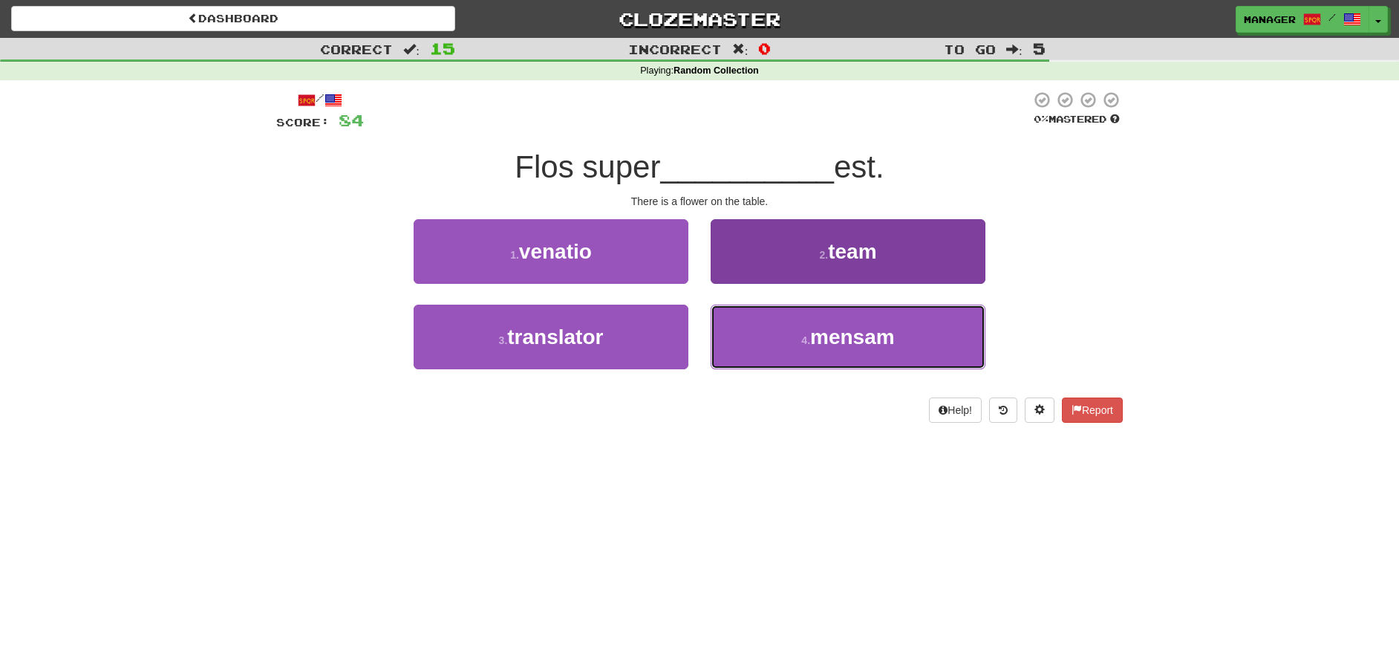
click at [868, 346] on span "mensam" at bounding box center [852, 336] width 85 height 23
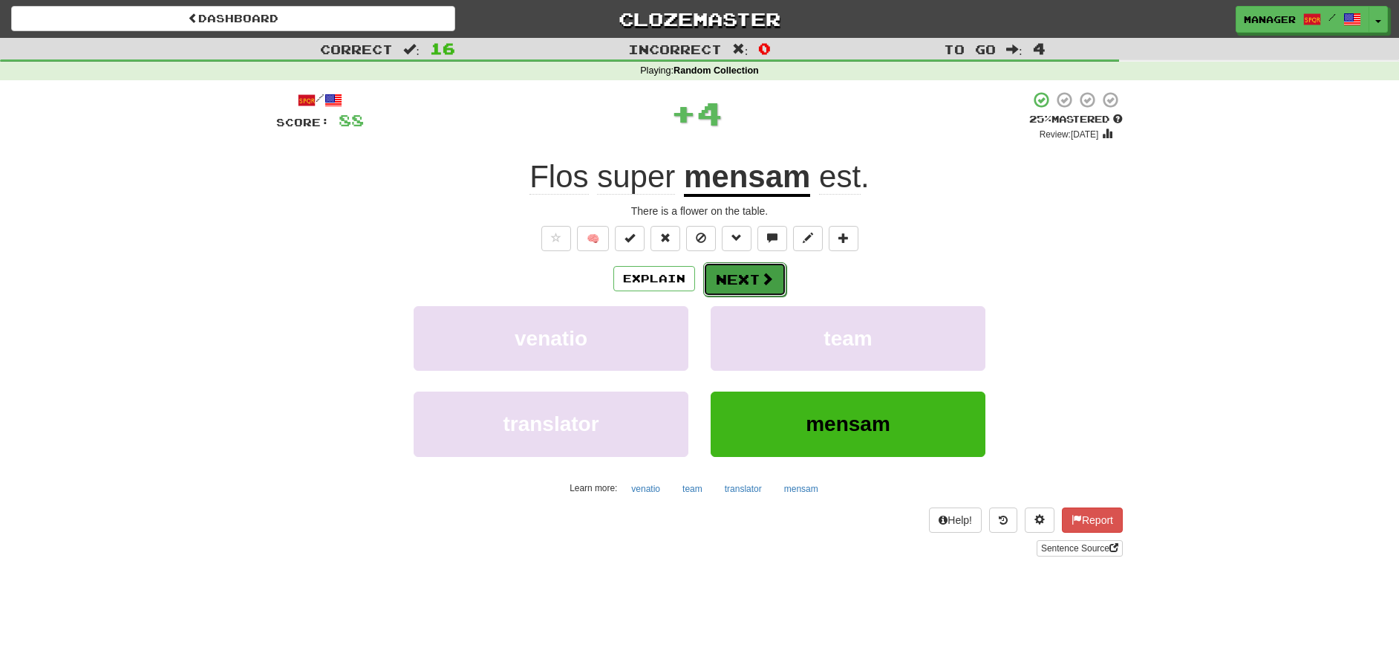
click at [757, 276] on button "Next" at bounding box center [744, 279] width 83 height 34
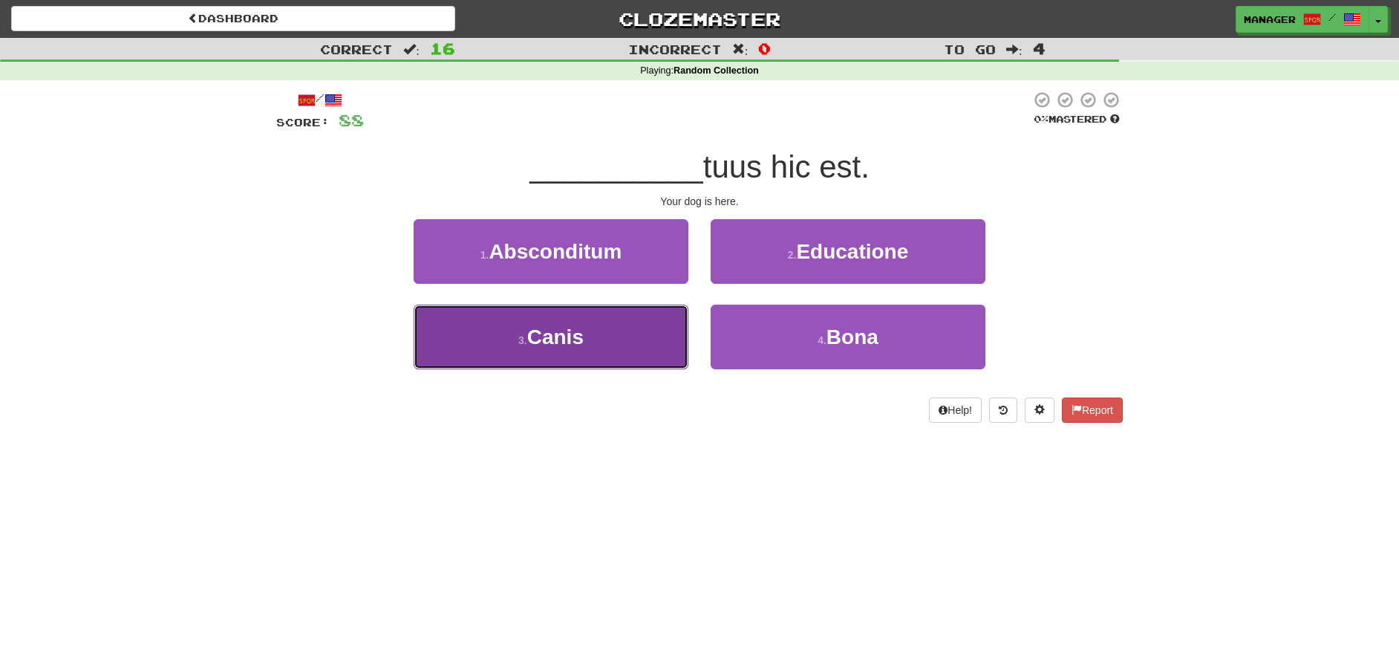
click at [602, 342] on button "3 . Canis" at bounding box center [551, 337] width 275 height 65
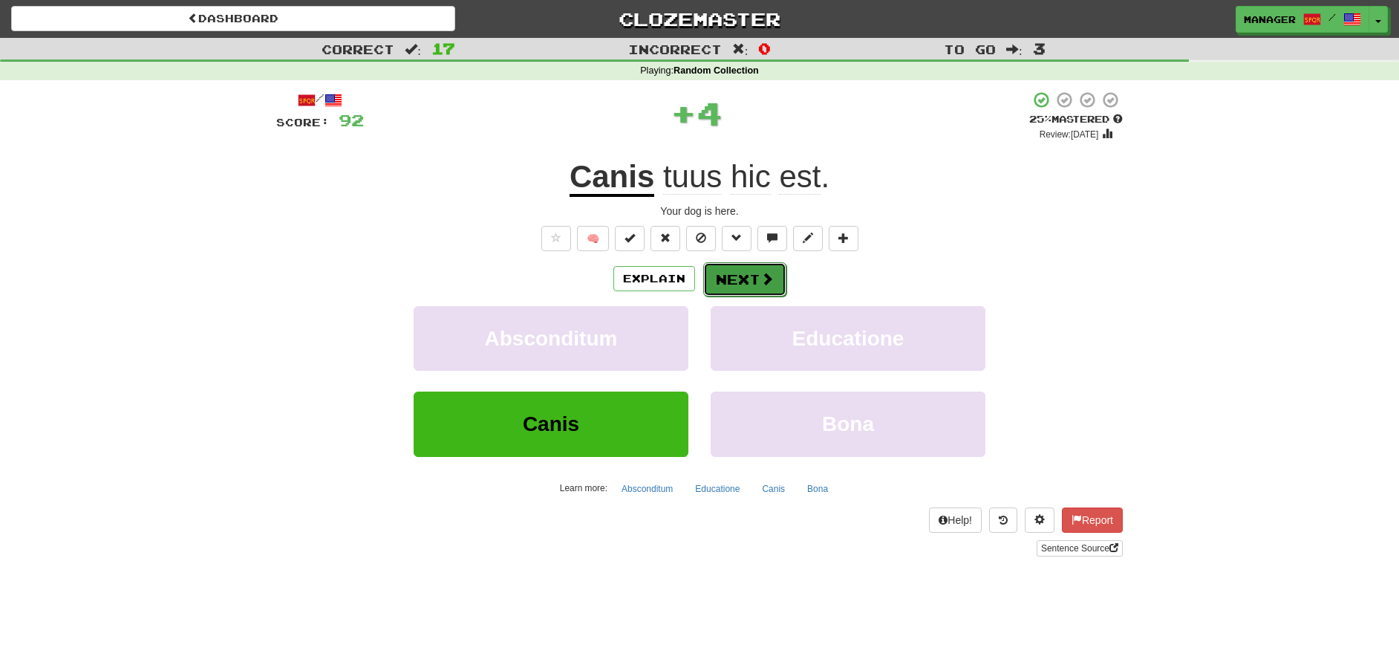
click at [747, 278] on button "Next" at bounding box center [744, 279] width 83 height 34
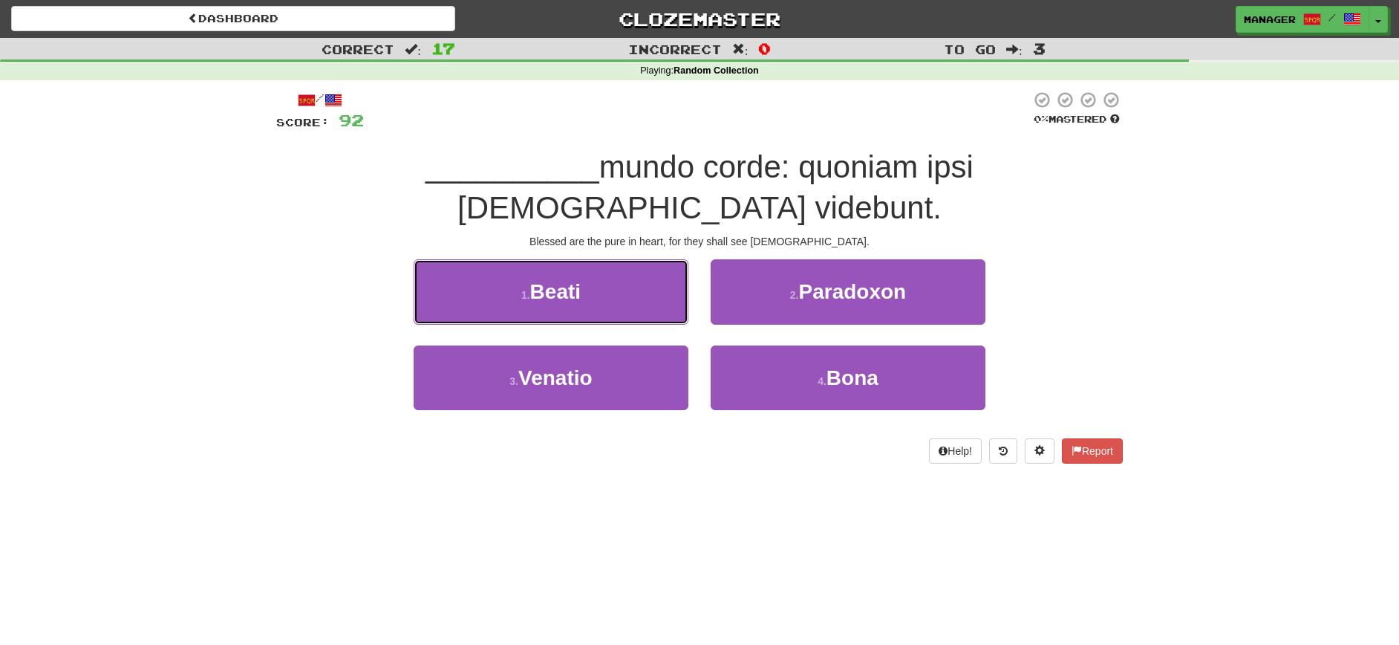
click at [593, 259] on button "1 . Beati" at bounding box center [551, 291] width 275 height 65
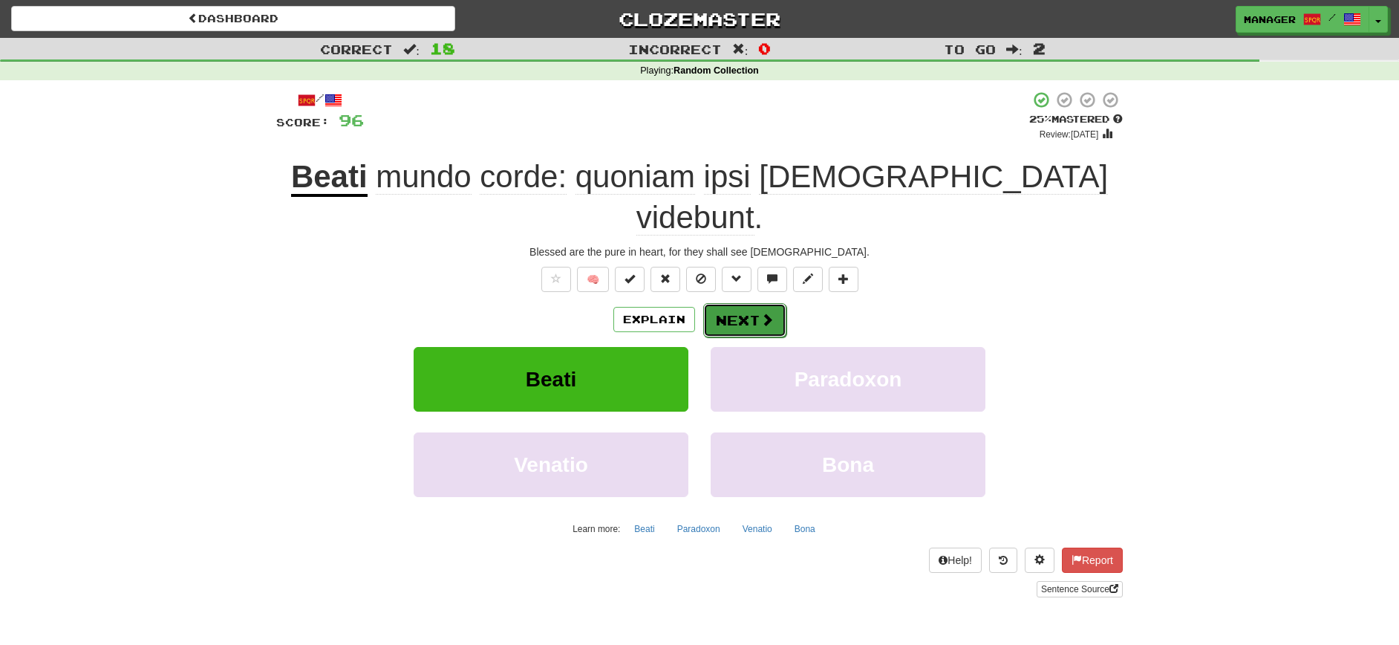
click at [744, 303] on button "Next" at bounding box center [744, 320] width 83 height 34
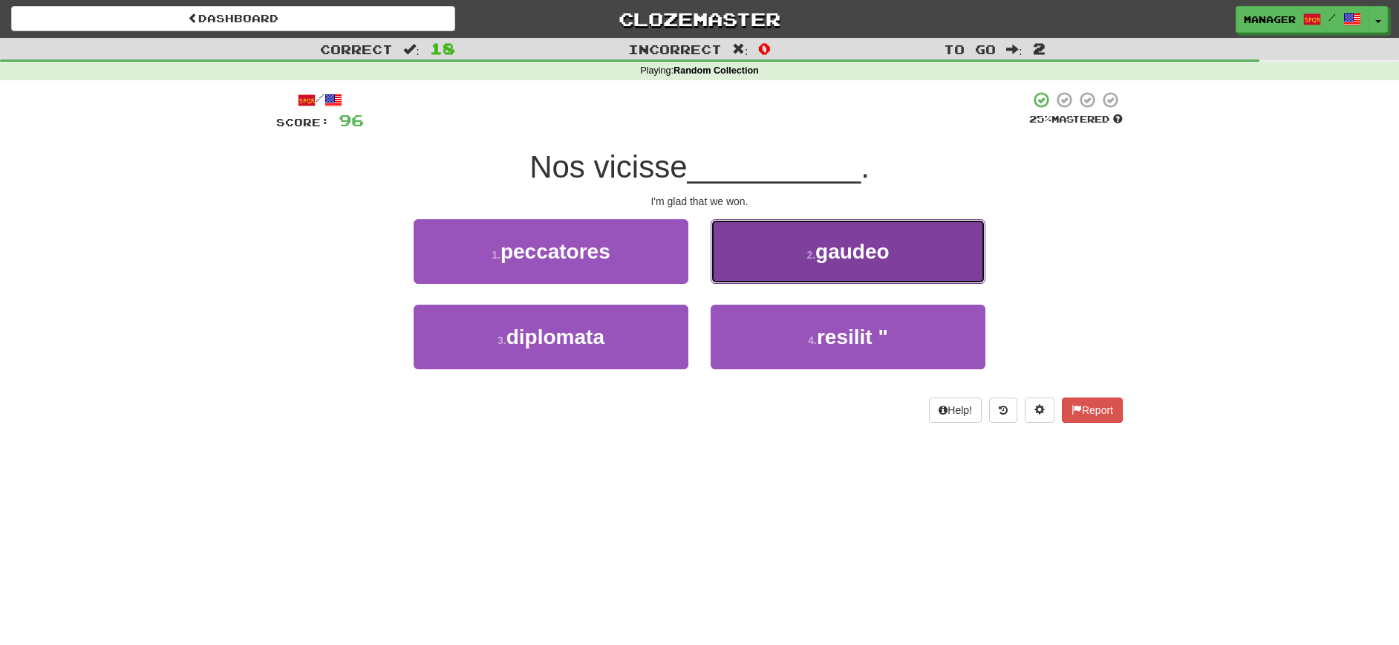
click at [859, 257] on span "gaudeo" at bounding box center [853, 251] width 74 height 23
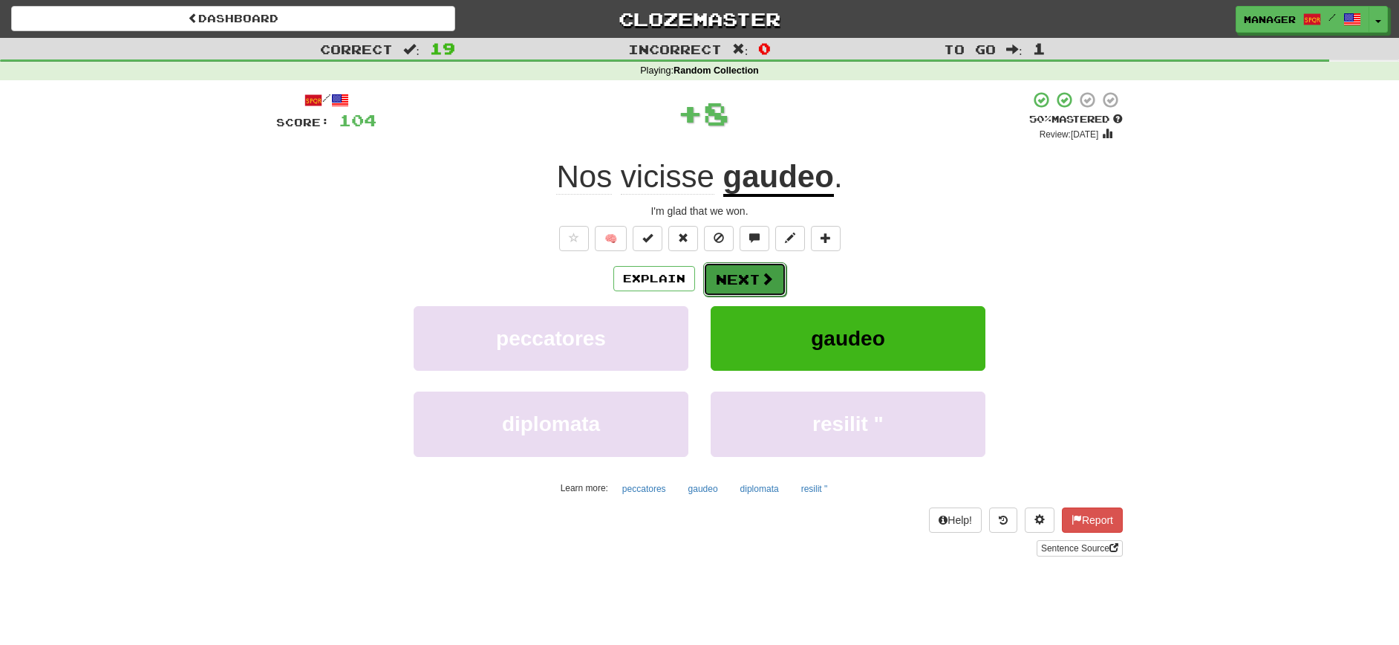
click at [741, 282] on button "Next" at bounding box center [744, 279] width 83 height 34
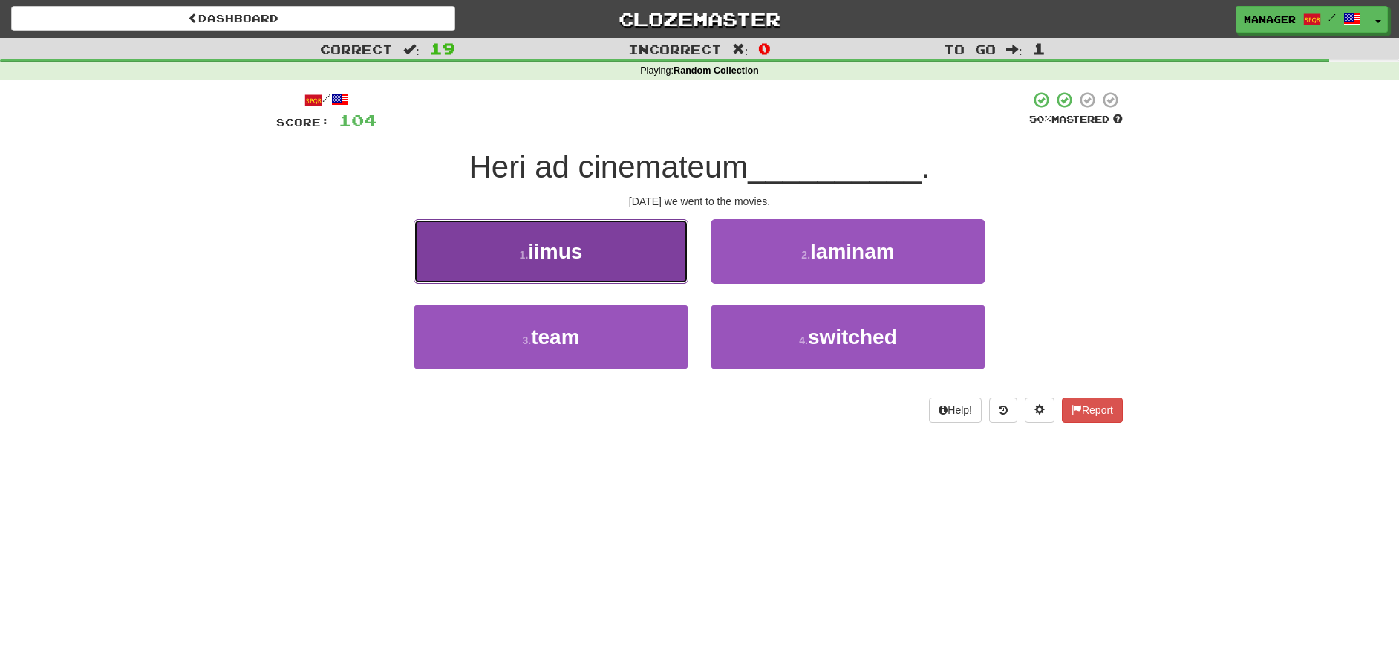
click at [614, 259] on button "1 . iimus" at bounding box center [551, 251] width 275 height 65
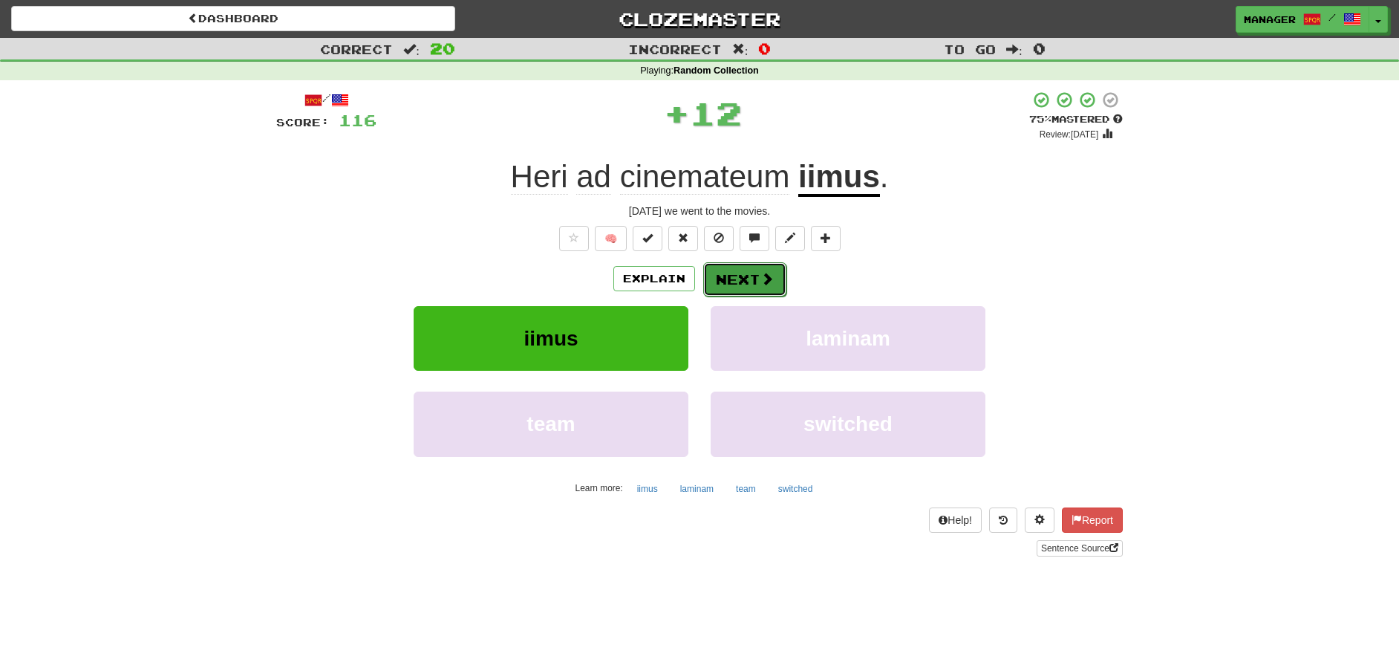
click at [751, 276] on button "Next" at bounding box center [744, 279] width 83 height 34
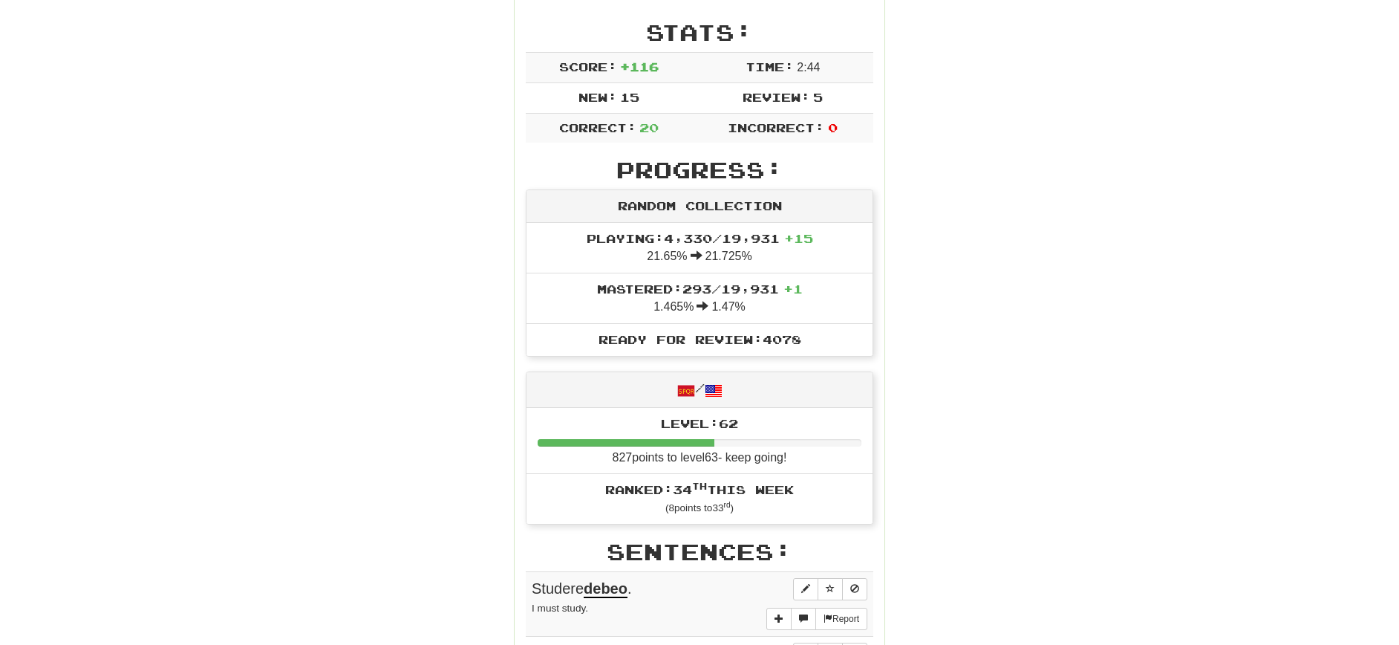
scroll to position [254, 0]
